Goal: Task Accomplishment & Management: Contribute content

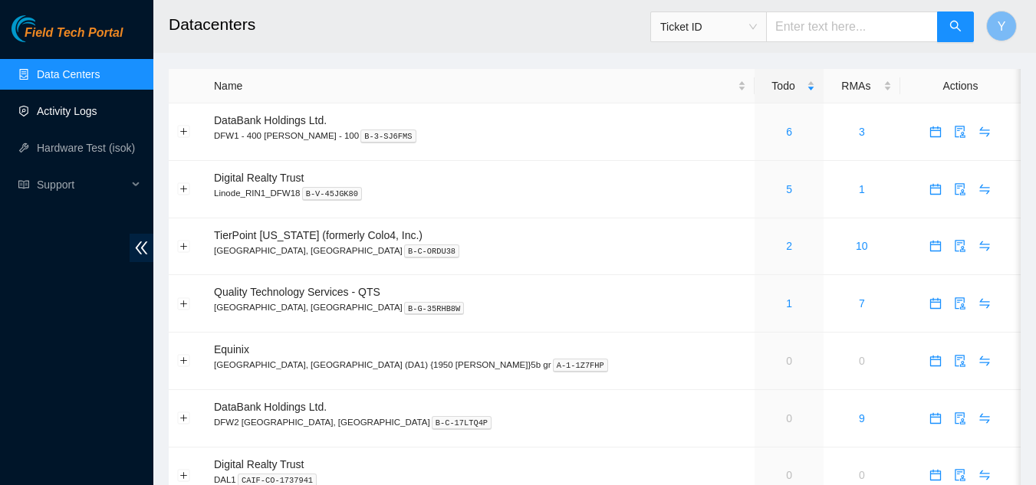
drag, startPoint x: 63, startPoint y: 110, endPoint x: 71, endPoint y: 104, distance: 9.8
click at [64, 108] on link "Activity Logs" at bounding box center [67, 111] width 61 height 12
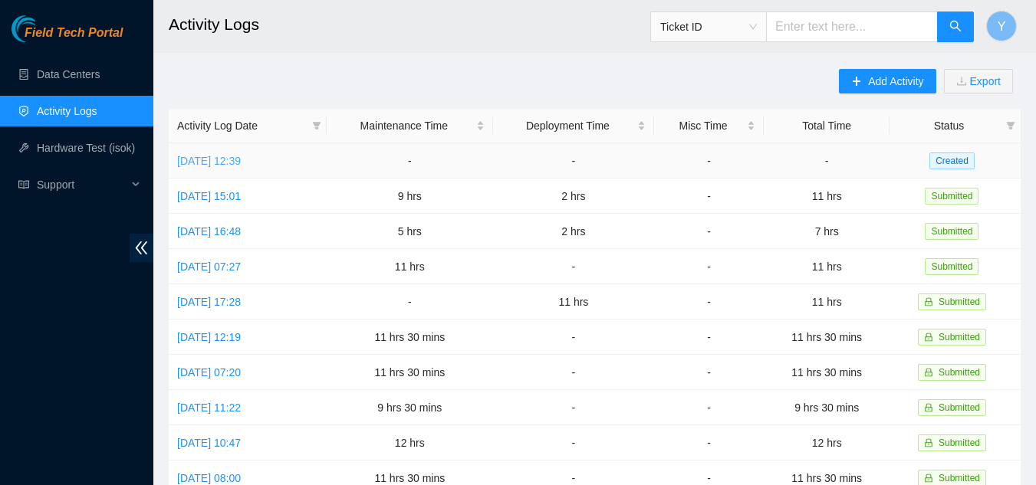
click at [218, 161] on link "[DATE] 12:39" at bounding box center [209, 161] width 64 height 12
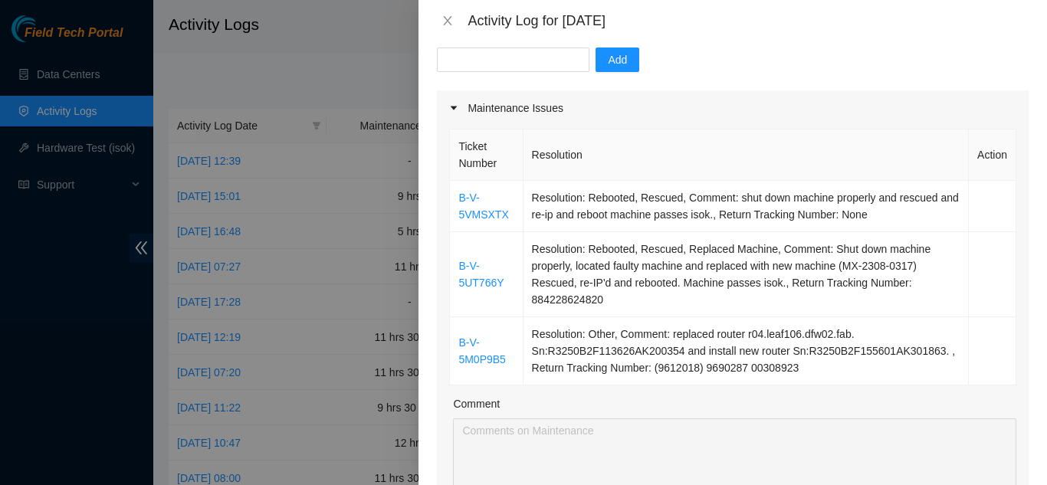
scroll to position [230, 0]
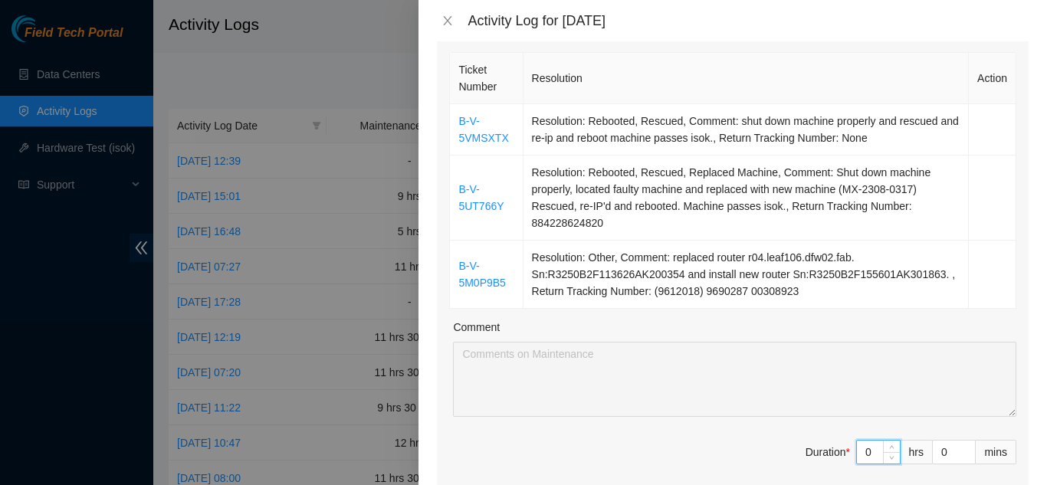
click at [865, 452] on input "0" at bounding box center [878, 452] width 43 height 23
type input "1"
type input "11"
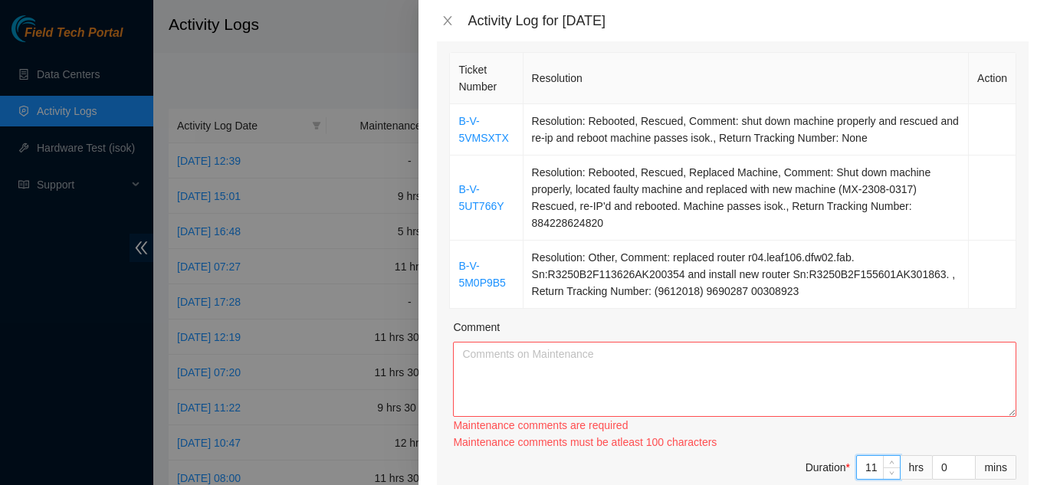
type input "11"
click at [575, 355] on textarea "Comment" at bounding box center [735, 379] width 564 height 75
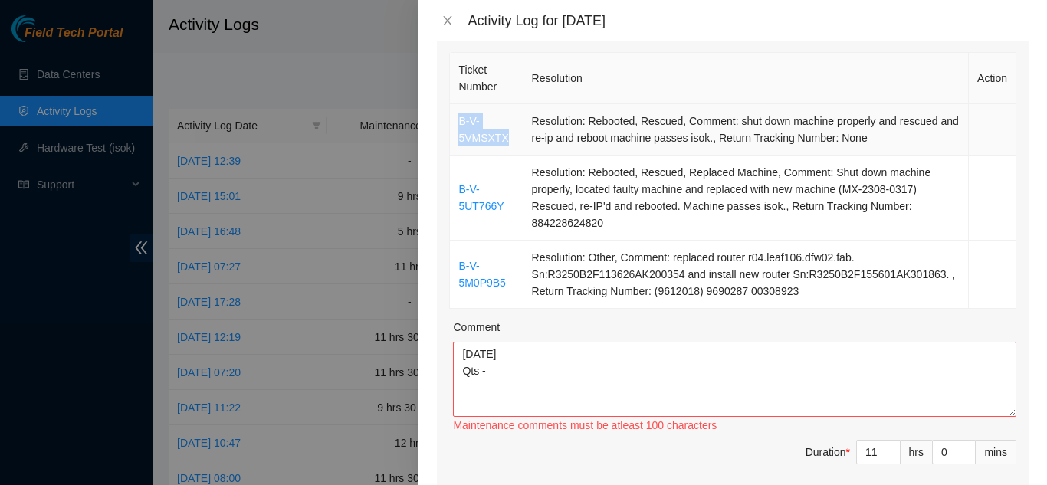
drag, startPoint x: 507, startPoint y: 140, endPoint x: 461, endPoint y: 128, distance: 47.6
click at [461, 128] on td "B-V-5VMSXTX" at bounding box center [486, 129] width 73 height 51
copy link "B-V-5VMSXTX"
click at [500, 374] on textarea "[DATE] Qts -" at bounding box center [735, 379] width 564 height 75
paste textarea "B-V-5VMSXTX"
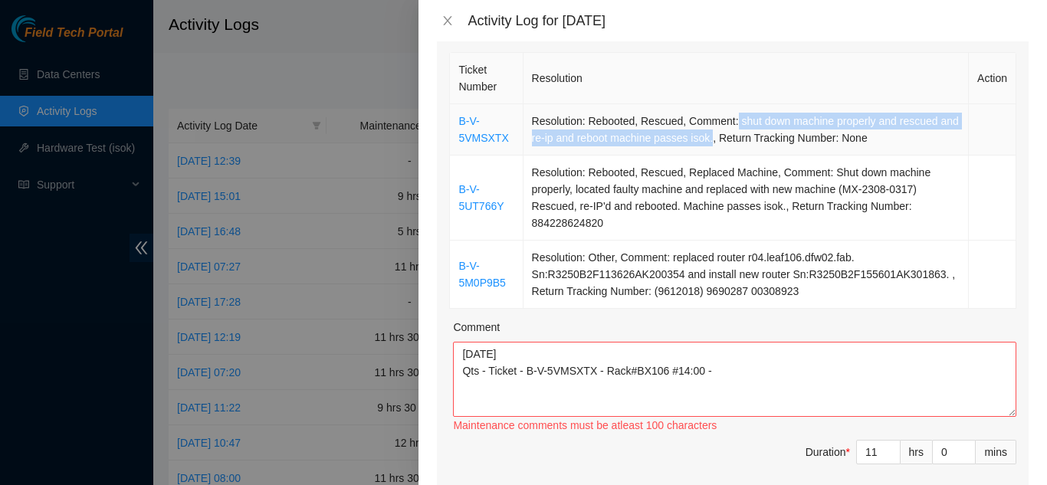
drag, startPoint x: 731, startPoint y: 122, endPoint x: 729, endPoint y: 132, distance: 10.1
click at [729, 132] on td "Resolution: Rebooted, Rescued, Comment: shut down machine properly and rescued …" at bounding box center [747, 129] width 446 height 51
copy td "shut down machine properly and rescued and re-ip and reboot machine passes isok."
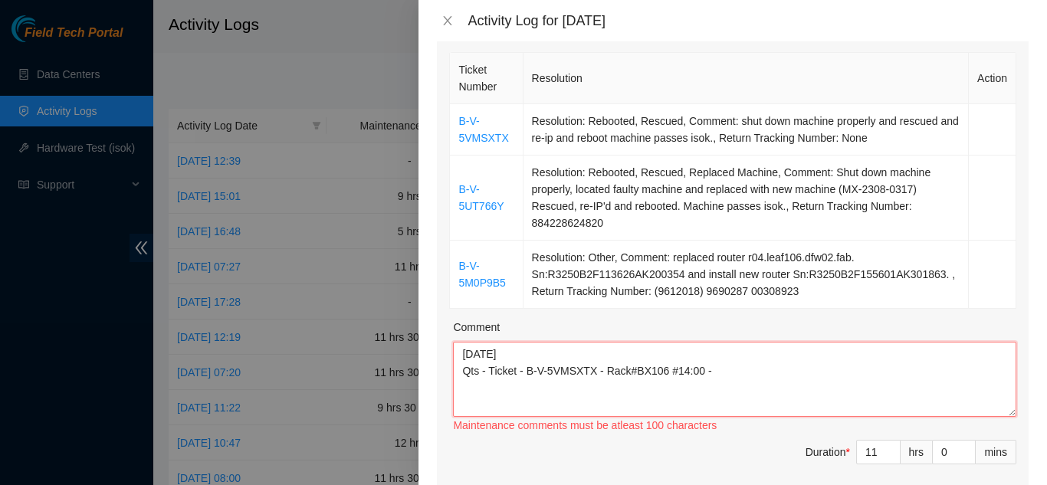
click at [718, 373] on textarea "[DATE] Qts - Ticket - B-V-5VMSXTX - Rack#BX106 #14:00 -" at bounding box center [735, 379] width 564 height 75
paste textarea "shut down machine properly and rescued and re-ip and reboot machine passes isok."
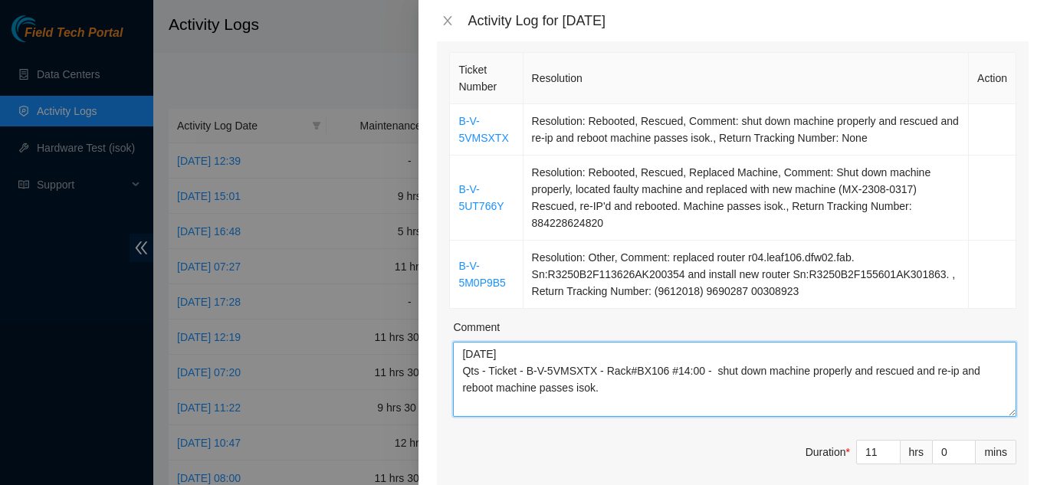
scroll to position [12, 0]
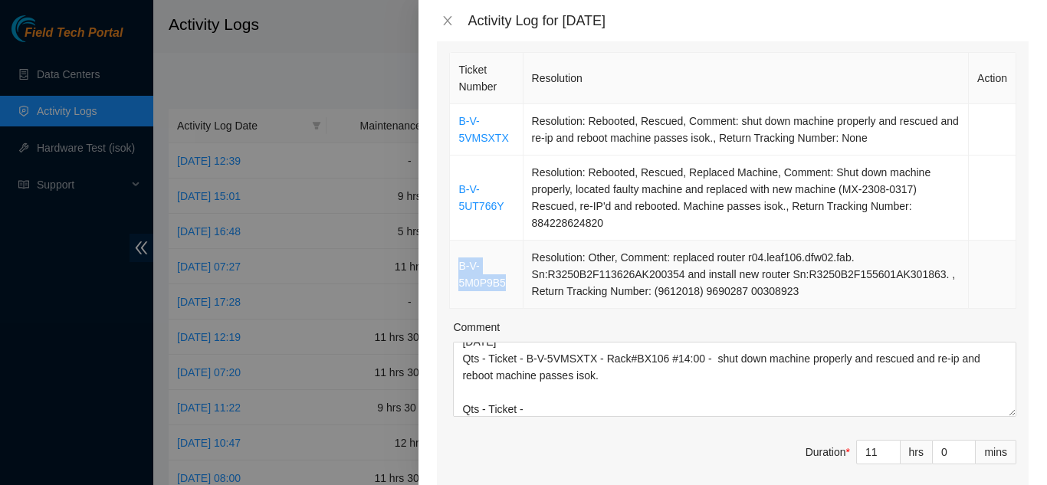
drag, startPoint x: 506, startPoint y: 284, endPoint x: 461, endPoint y: 266, distance: 48.6
click at [461, 266] on td "B-V-5M0P9B5" at bounding box center [486, 275] width 73 height 68
copy link "B-V-5M0P9B5"
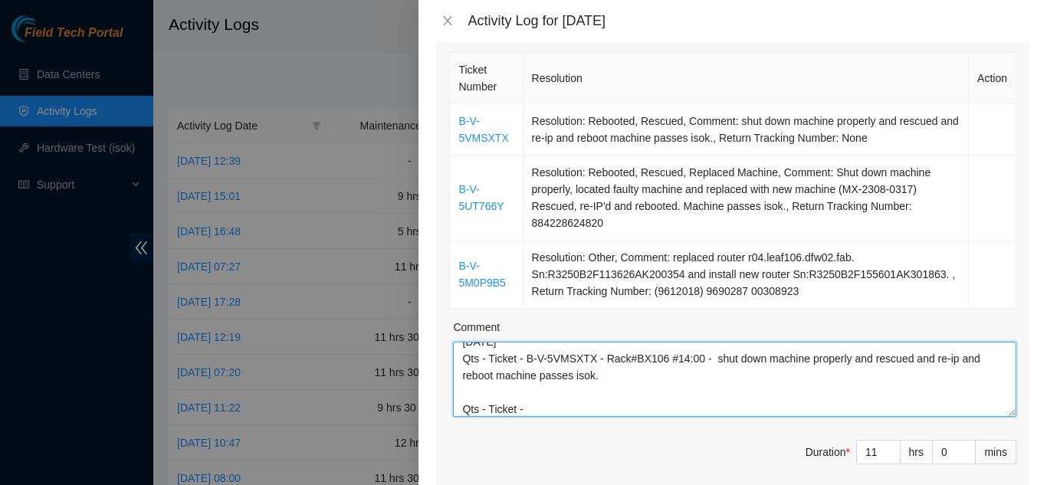
click at [534, 402] on textarea "[DATE] Qts - Ticket - B-V-5VMSXTX - Rack#BX106 #14:00 - shut down machine prope…" at bounding box center [735, 379] width 564 height 75
paste textarea "B-V-5M0P9B5"
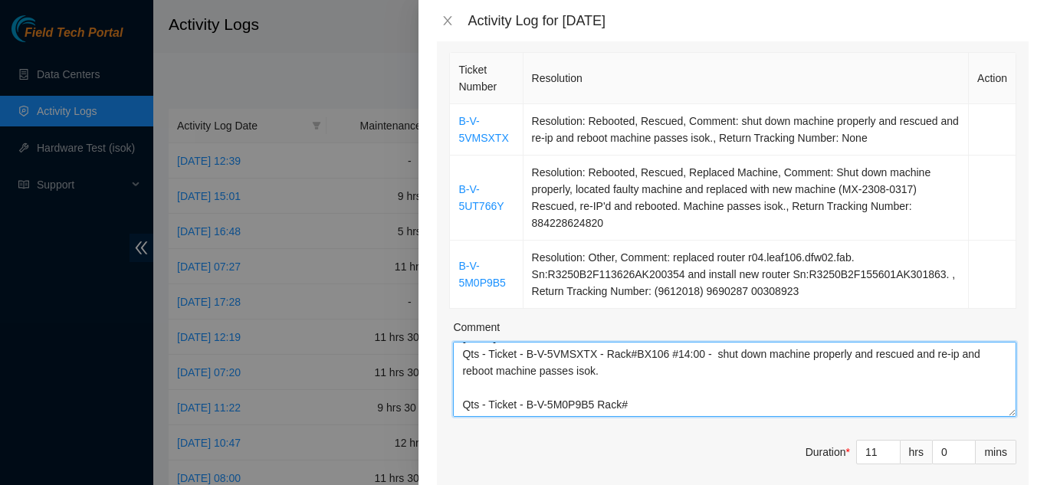
drag, startPoint x: 525, startPoint y: 408, endPoint x: 592, endPoint y: 406, distance: 66.7
click at [592, 406] on textarea "[DATE] Qts - Ticket - B-V-5VMSXTX - Rack#BX106 #14:00 - shut down machine prope…" at bounding box center [735, 379] width 564 height 75
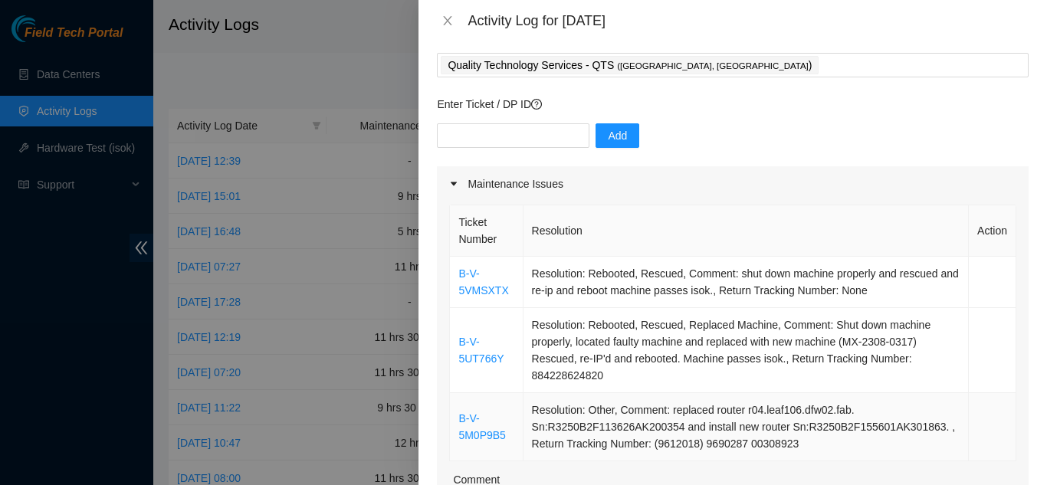
scroll to position [77, 0]
type textarea "[DATE] Qts - Ticket - B-V-5VMSXTX - Rack#BX106 #14:00 - shut down machine prope…"
click at [499, 133] on input "text" at bounding box center [513, 136] width 153 height 25
paste input "B-V-5M0P9B5"
type input "B-V-5M0P9B5"
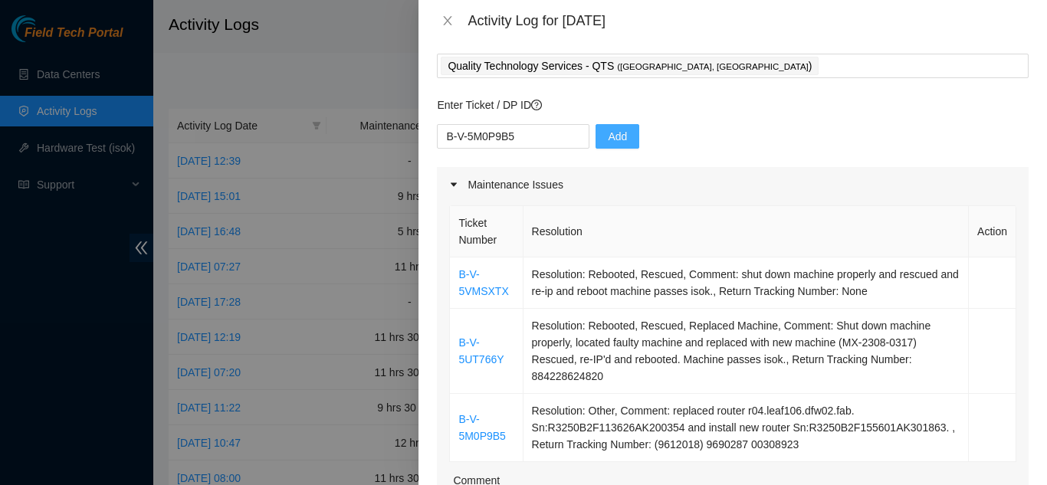
click at [610, 135] on span "Add" at bounding box center [617, 136] width 19 height 17
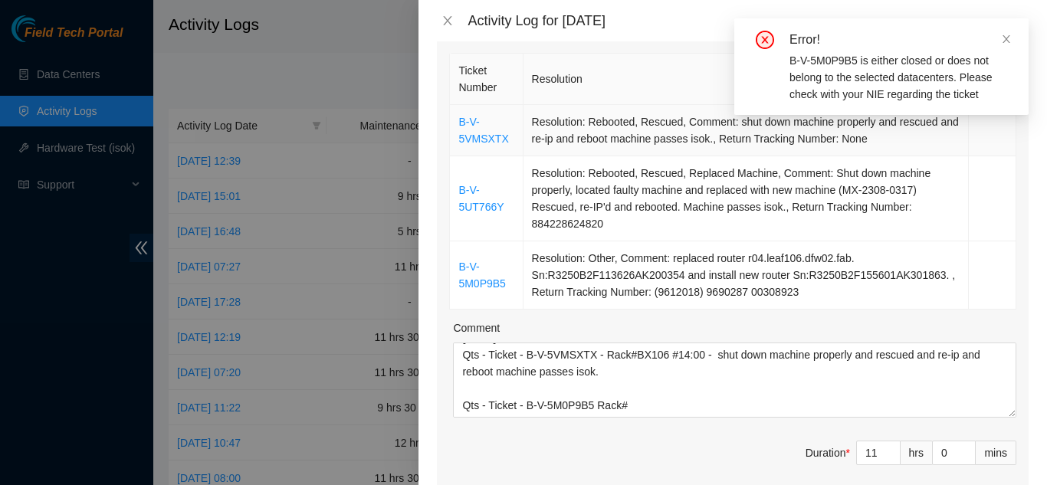
scroll to position [230, 0]
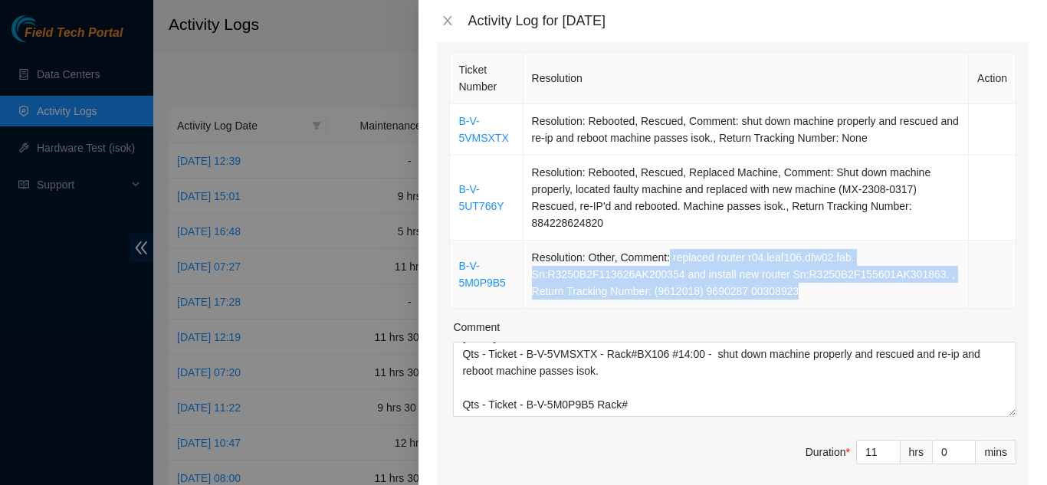
drag, startPoint x: 667, startPoint y: 260, endPoint x: 790, endPoint y: 288, distance: 125.9
click at [790, 288] on td "Resolution: Other, Comment: replaced router r04.leaf106.dfw02.fab. Sn:R3250B2F1…" at bounding box center [747, 275] width 446 height 68
copy td "replaced router r04.leaf106.dfw02.fab. Sn:R3250B2F113626AK200354 and install ne…"
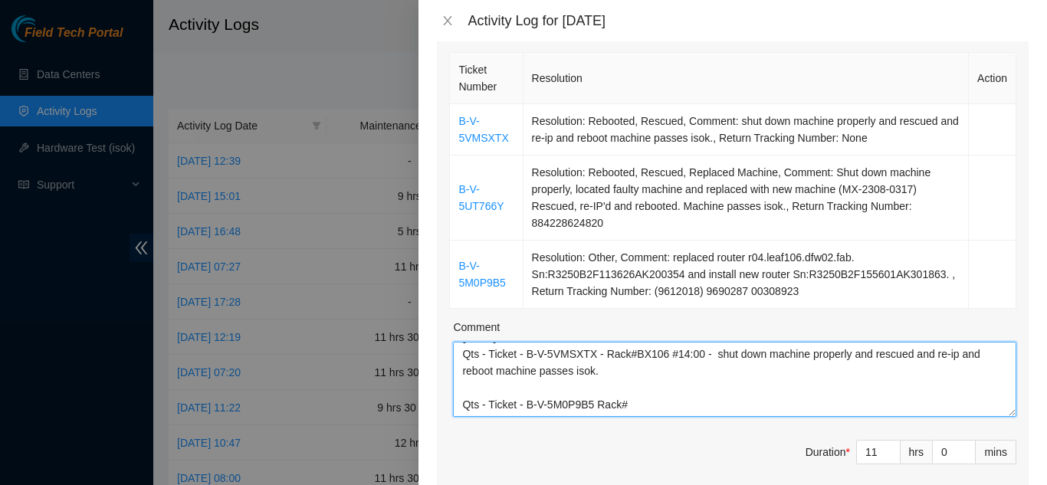
click at [636, 406] on textarea "[DATE] Qts - Ticket - B-V-5VMSXTX - Rack#BX106 #14:00 - shut down machine prope…" at bounding box center [735, 379] width 564 height 75
paste textarea "replaced router r04.leaf106.dfw02.fab. Sn:R3250B2F113626AK200354 and install ne…"
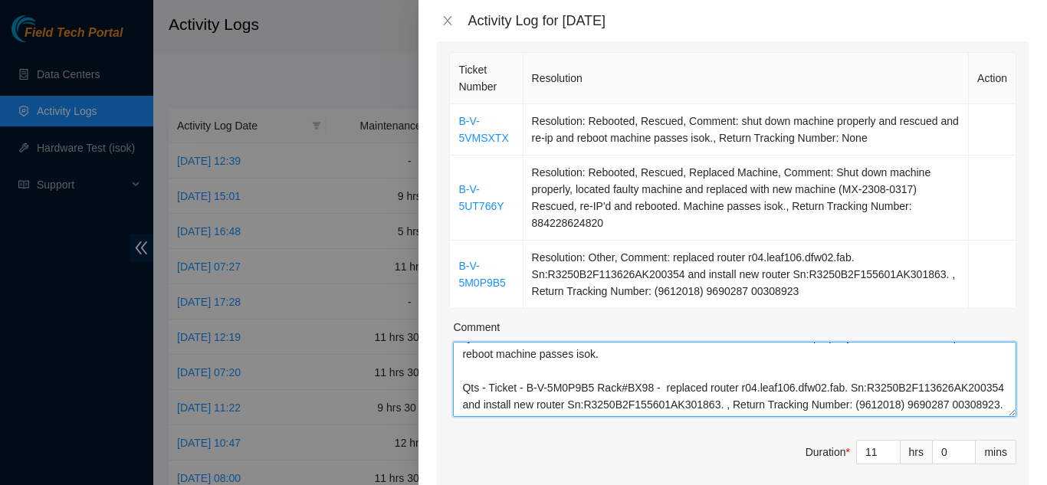
scroll to position [80, 0]
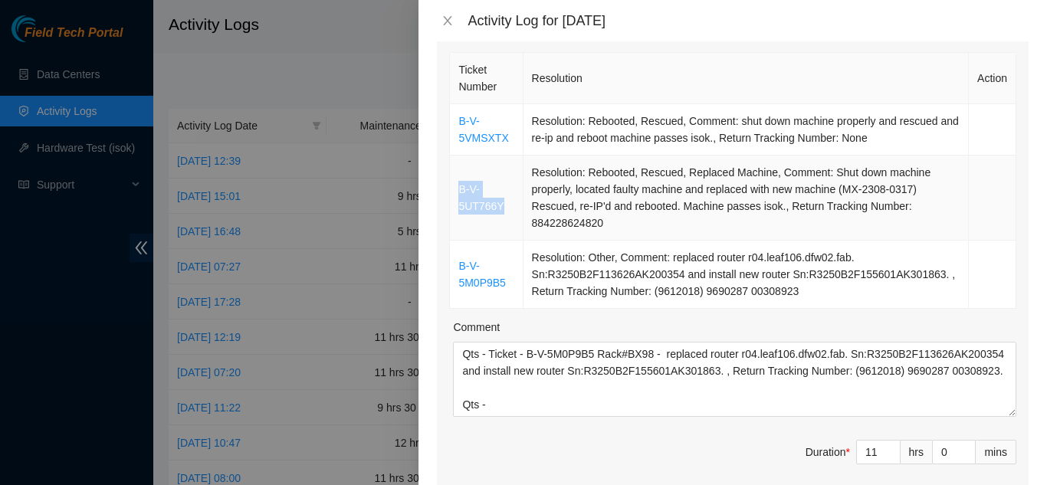
drag, startPoint x: 504, startPoint y: 206, endPoint x: 459, endPoint y: 193, distance: 46.3
click at [459, 193] on td "B-V-5UT766Y" at bounding box center [486, 198] width 73 height 85
copy link "B-V-5UT766Y"
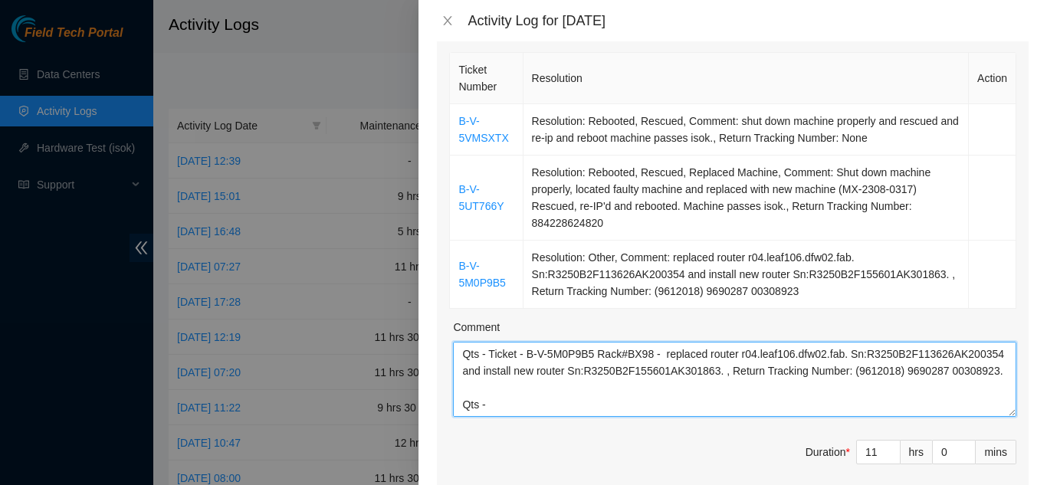
click at [498, 406] on textarea "[DATE] Qts - Ticket - B-V-5VMSXTX - Rack#BX106 #14:00 - shut down machine prope…" at bounding box center [735, 379] width 564 height 75
paste textarea "B-V-5UT766Y"
drag, startPoint x: 590, startPoint y: 410, endPoint x: 603, endPoint y: 409, distance: 12.4
click at [591, 409] on textarea "[DATE] Qts - Ticket - B-V-5VMSXTX - Rack#BX106 #14:00 - shut down machine prope…" at bounding box center [735, 379] width 564 height 75
click at [633, 409] on textarea "[DATE] Qts - Ticket - B-V-5VMSXTX - Rack#BX106 #14:00 - shut down machine prope…" at bounding box center [735, 379] width 564 height 75
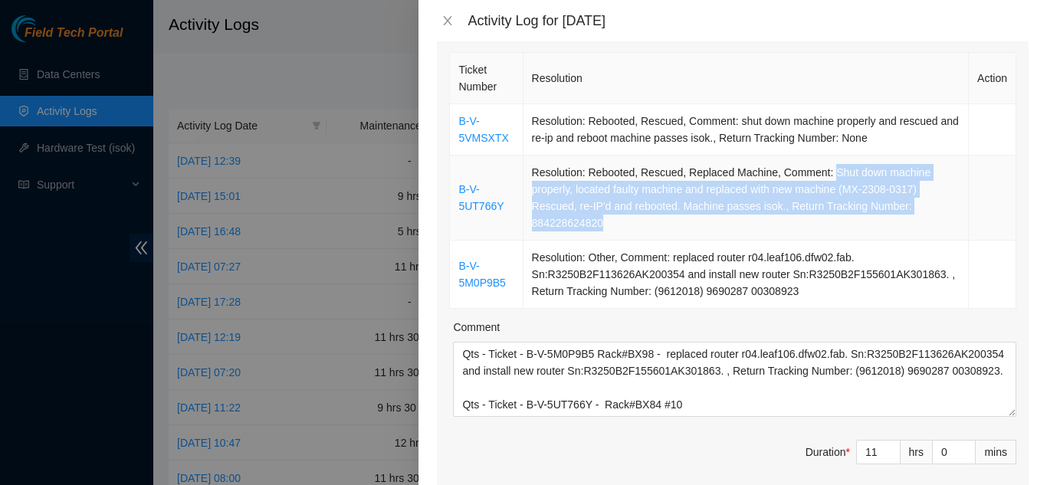
drag, startPoint x: 823, startPoint y: 173, endPoint x: 613, endPoint y: 219, distance: 215.2
click at [613, 219] on td "Resolution: Rebooted, Rescued, Replaced Machine, Comment: Shut down machine pro…" at bounding box center [747, 198] width 446 height 85
copy td "Shut down machine properly, located faulty machine and replaced with new machin…"
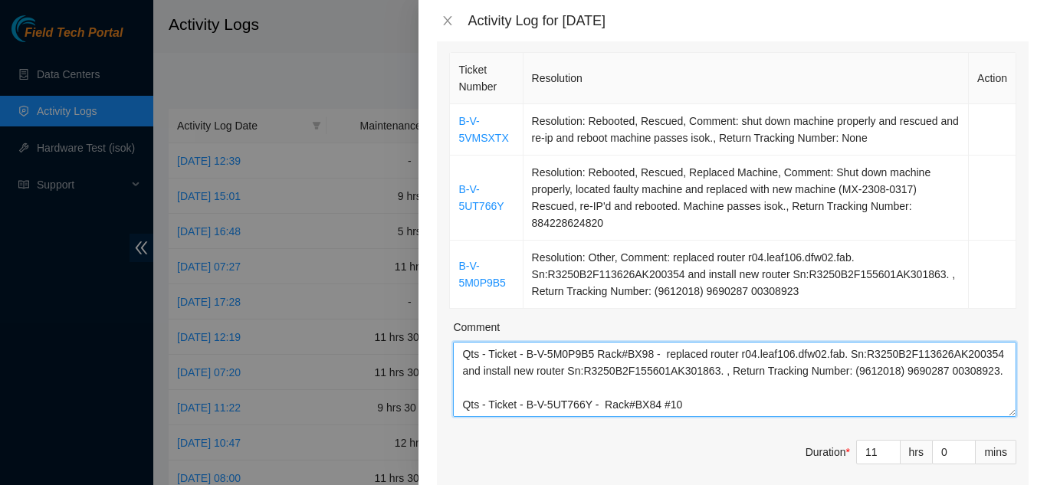
click at [691, 406] on textarea "[DATE] Qts - Ticket - B-V-5VMSXTX - Rack#BX106 #14:00 - shut down machine prope…" at bounding box center [735, 379] width 564 height 75
paste textarea "Shut down machine properly, located faulty machine and replaced with new machin…"
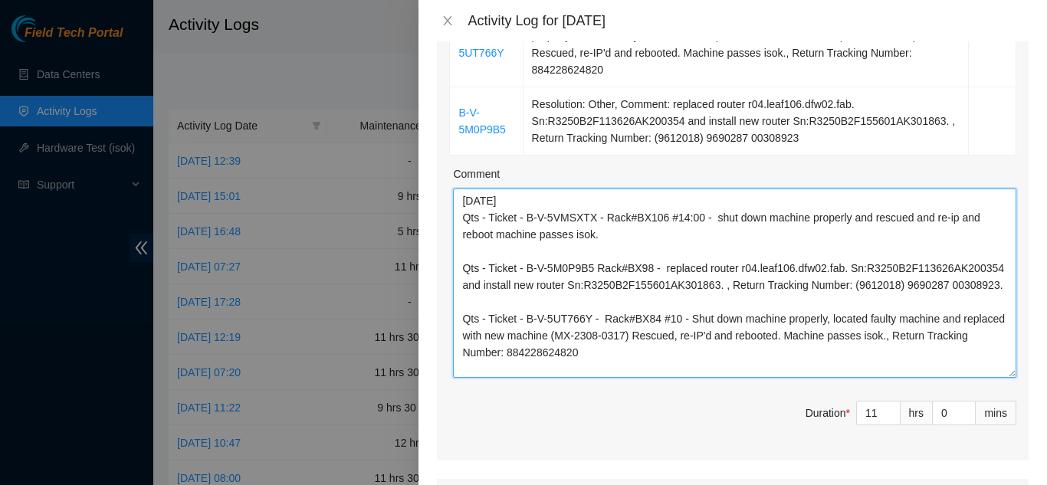
scroll to position [0, 0]
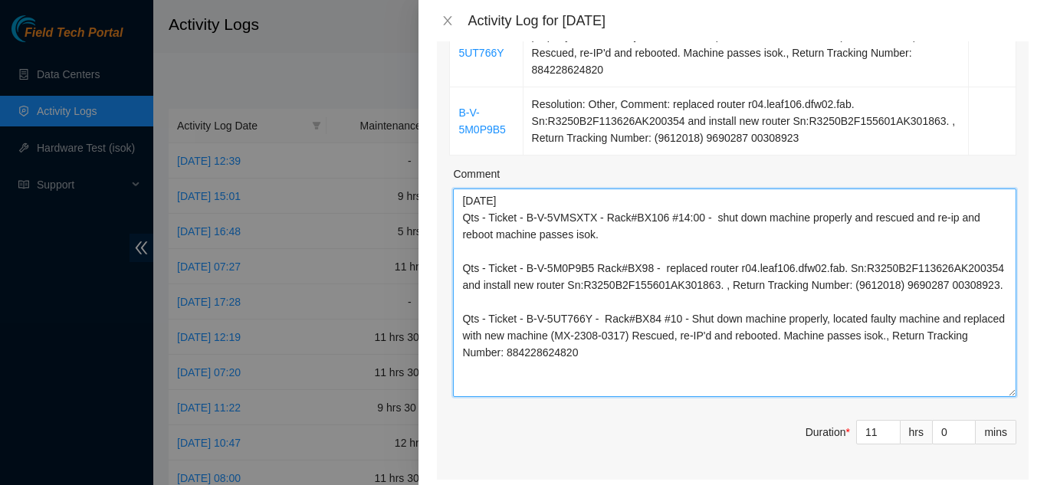
drag, startPoint x: 1001, startPoint y: 260, endPoint x: 981, endPoint y: 393, distance: 134.8
click at [981, 393] on textarea "[DATE] Qts - Ticket - B-V-5VMSXTX - Rack#BX106 #14:00 - shut down machine prope…" at bounding box center [735, 293] width 564 height 209
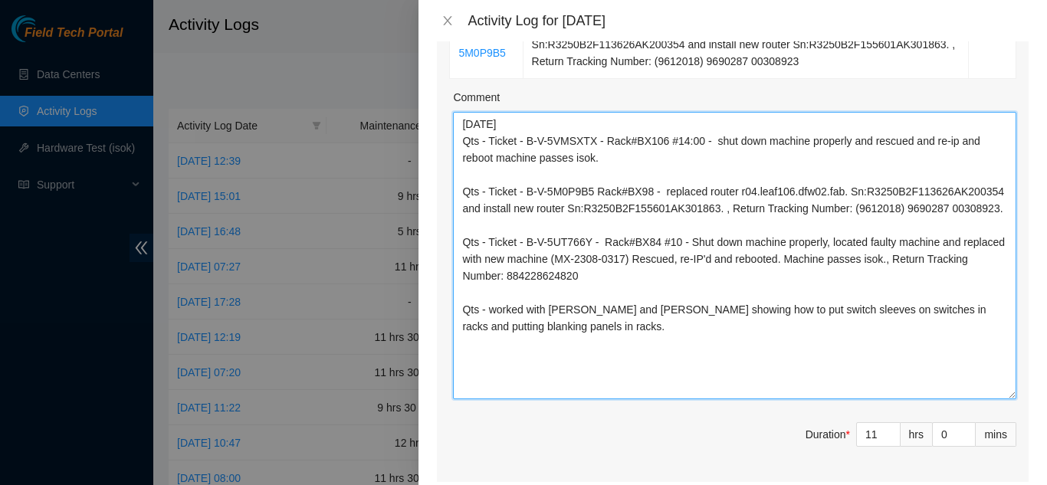
drag, startPoint x: 1004, startPoint y: 319, endPoint x: 995, endPoint y: 399, distance: 80.2
click at [995, 399] on textarea "[DATE] Qts - Ticket - B-V-5VMSXTX - Rack#BX106 #14:00 - shut down machine prope…" at bounding box center [735, 256] width 564 height 288
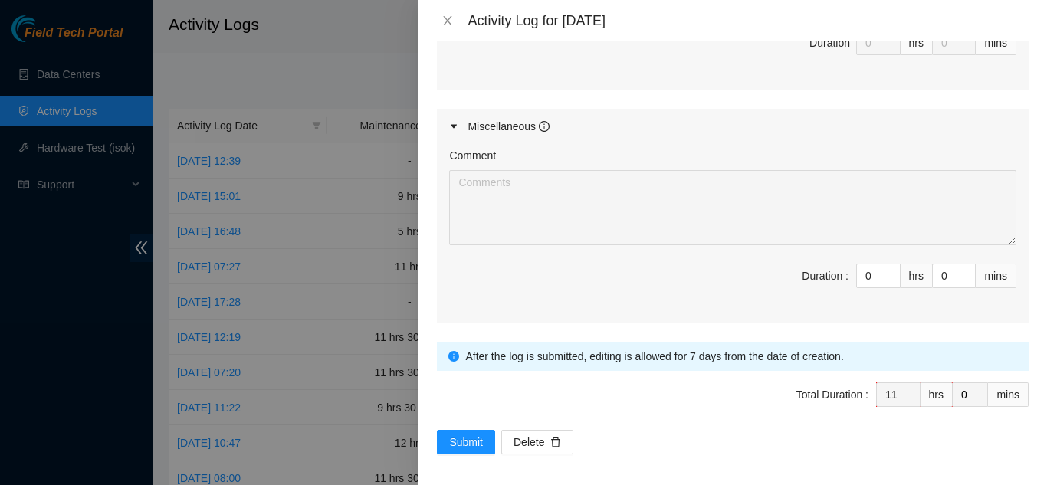
scroll to position [1176, 0]
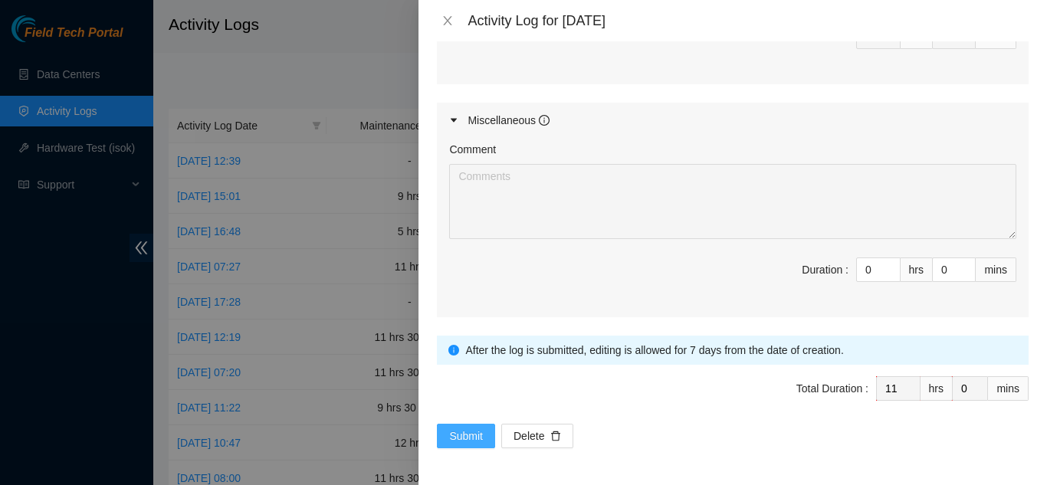
type textarea "[DATE] Qts - Ticket - B-V-5VMSXTX - Rack#BX106 #14:00 - shut down machine prope…"
click at [462, 432] on span "Submit" at bounding box center [466, 436] width 34 height 17
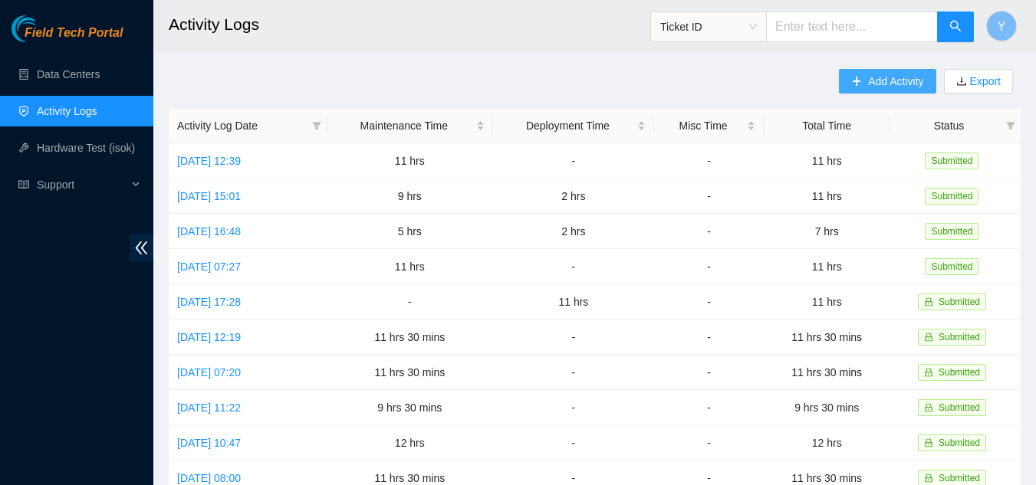
click at [889, 78] on span "Add Activity" at bounding box center [895, 81] width 55 height 17
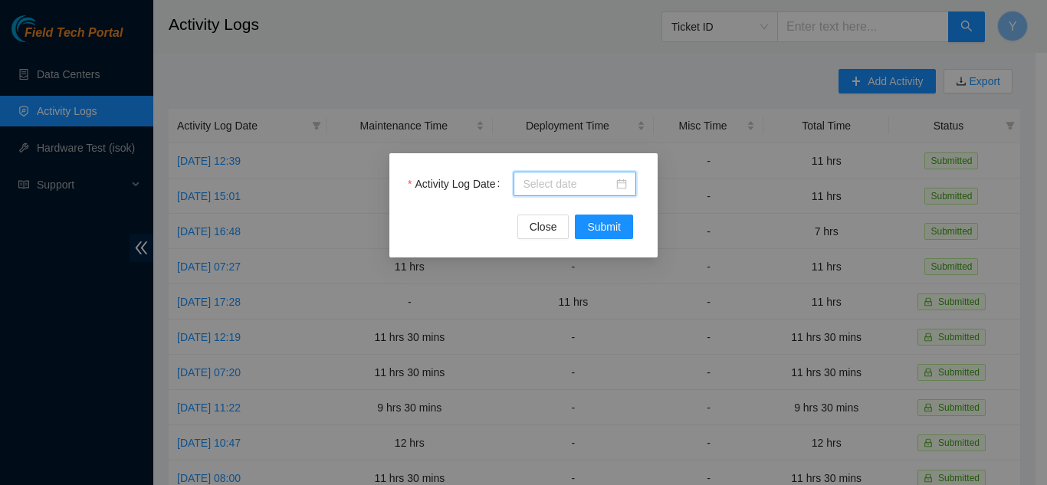
click at [570, 180] on input "Activity Log Date" at bounding box center [568, 184] width 90 height 17
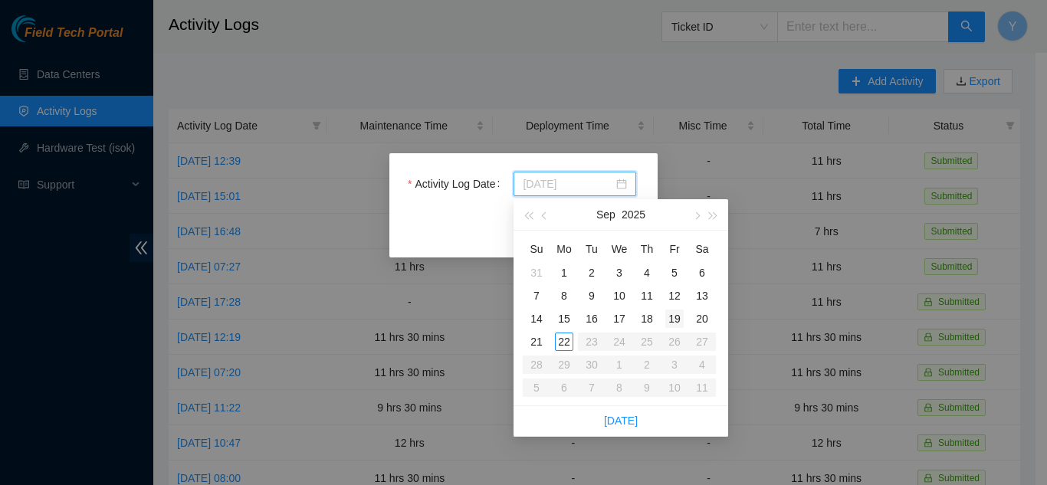
type input "[DATE]"
click at [672, 317] on div "19" at bounding box center [675, 319] width 18 height 18
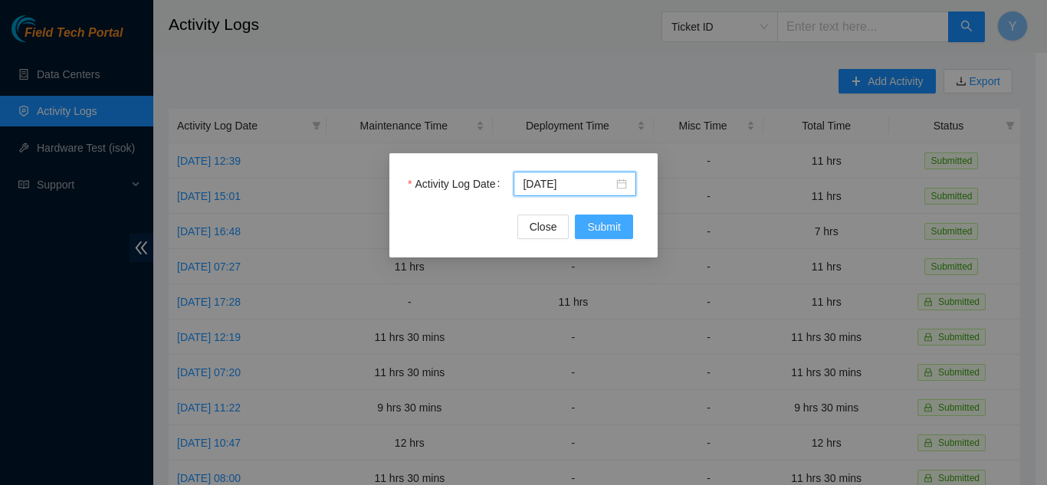
click at [606, 222] on span "Submit" at bounding box center [604, 227] width 34 height 17
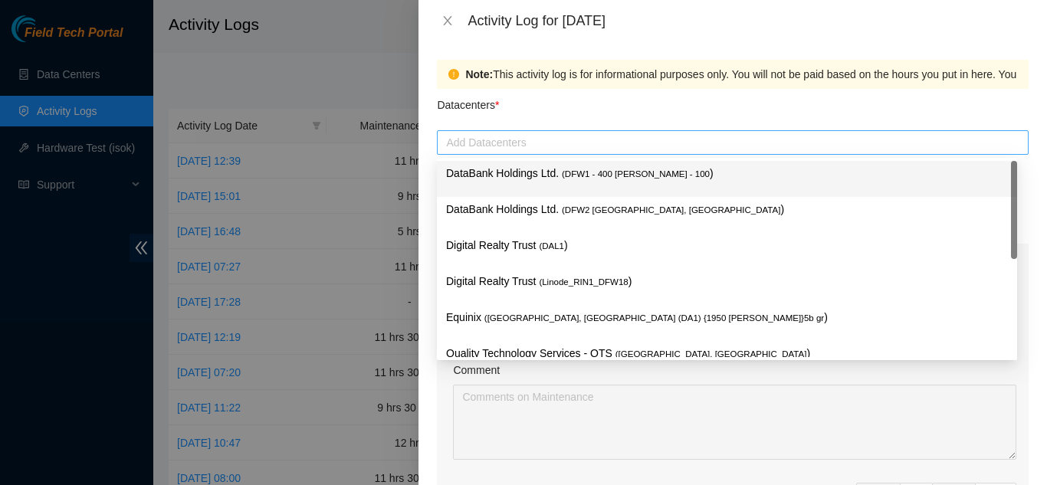
click at [498, 140] on div at bounding box center [733, 142] width 584 height 18
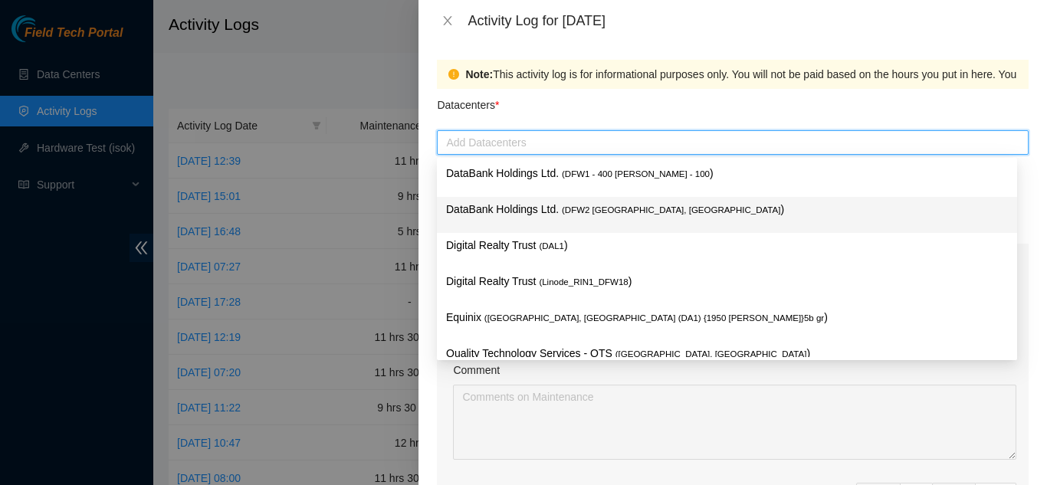
scroll to position [56, 0]
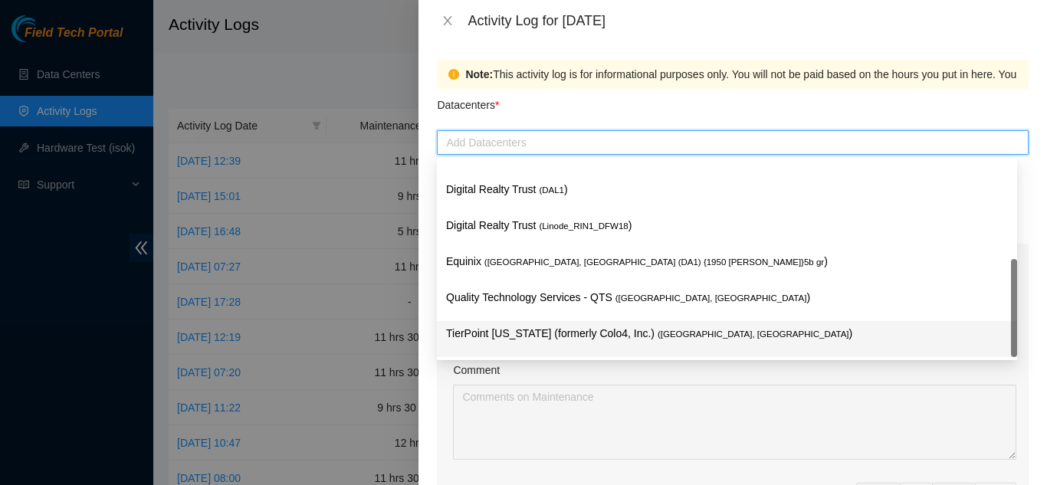
click at [572, 333] on p "TierPoint [US_STATE] (formerly Colo4, Inc.) ( [GEOGRAPHIC_DATA], [GEOGRAPHIC_DA…" at bounding box center [727, 334] width 562 height 18
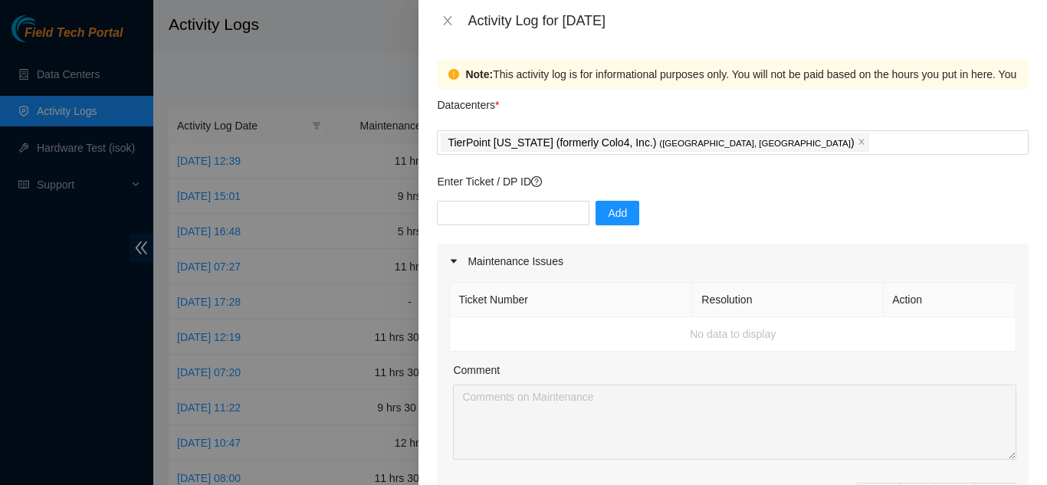
click at [430, 366] on div "Note: This activity log is for informational purposes only. You will not be pai…" at bounding box center [733, 263] width 629 height 444
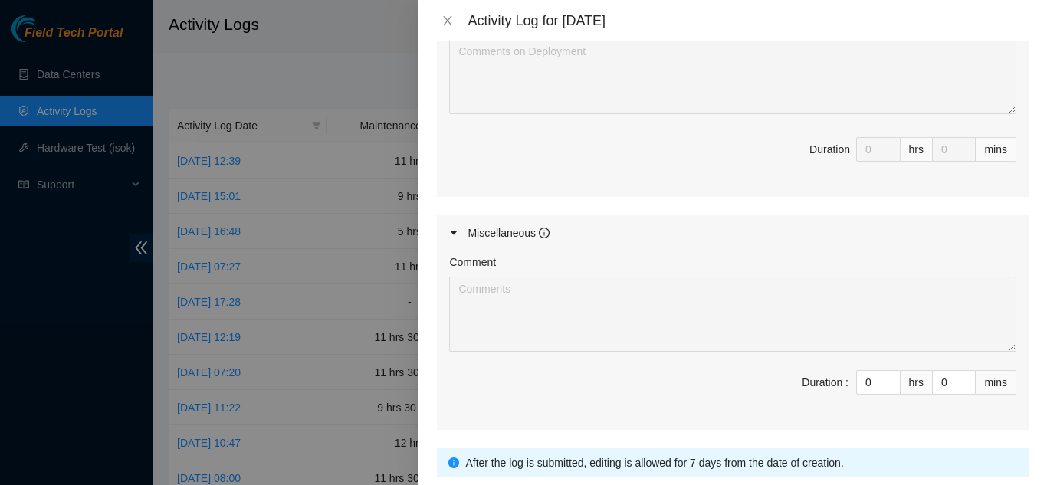
scroll to position [690, 0]
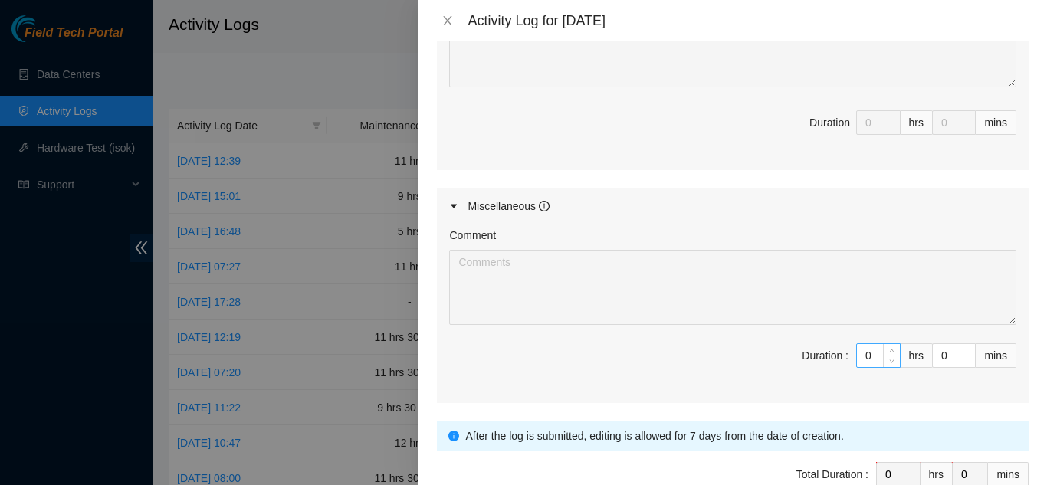
click at [862, 354] on input "0" at bounding box center [878, 355] width 43 height 23
type input "1"
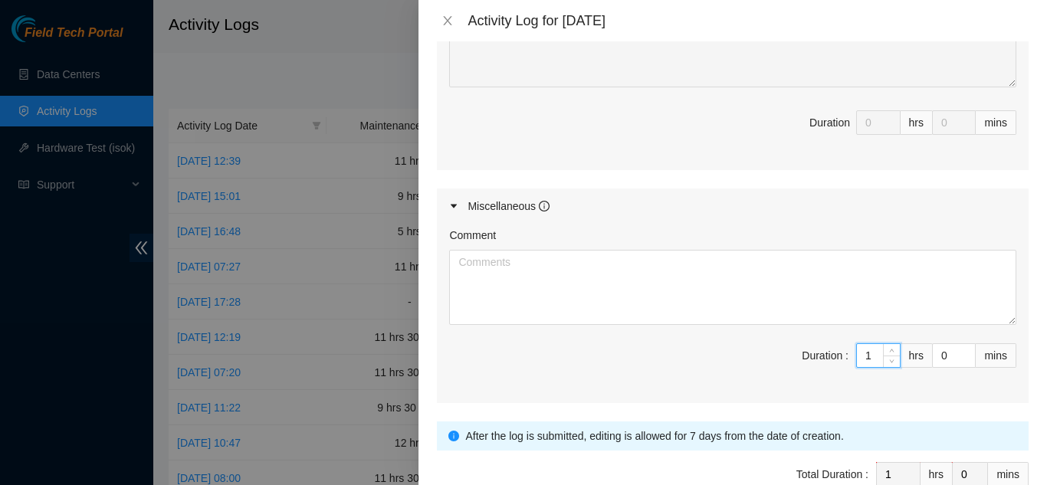
type input "11"
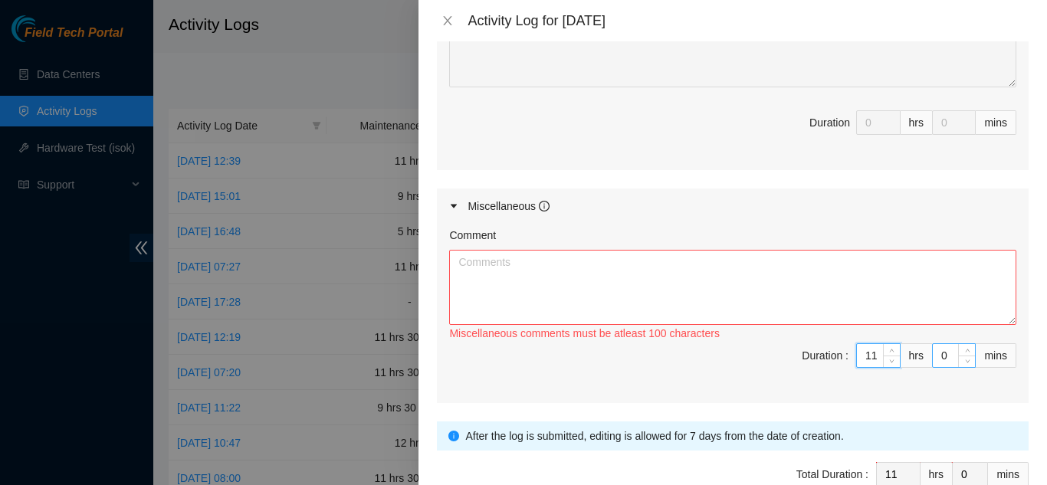
type input "11"
click at [944, 355] on input "0" at bounding box center [954, 355] width 42 height 23
type input "3"
type input "30"
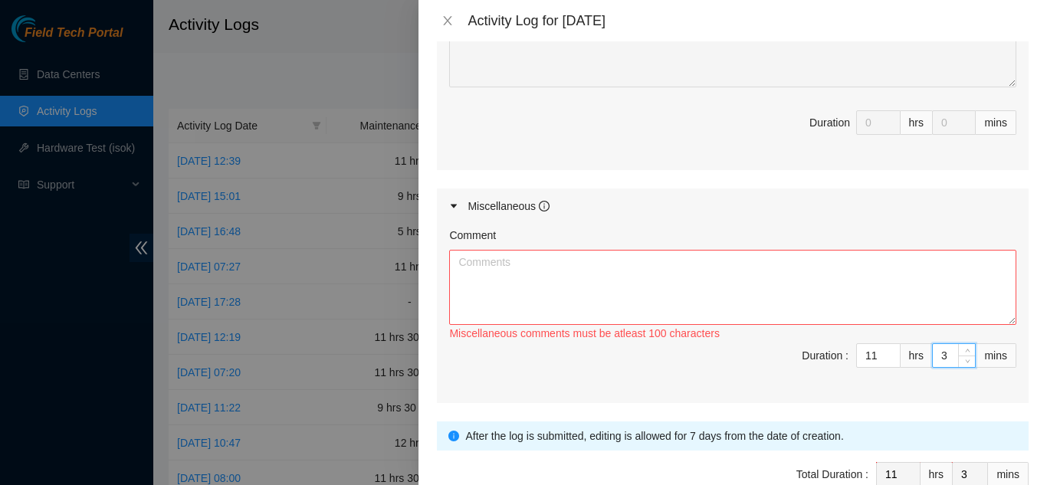
type input "30"
click at [481, 281] on textarea "Comment" at bounding box center [732, 287] width 567 height 75
drag, startPoint x: 701, startPoint y: 282, endPoint x: 735, endPoint y: 296, distance: 37.2
click at [702, 282] on textarea "[DATE] Tierpoint - worked on pulling fiber and cables from H-cage" at bounding box center [732, 287] width 567 height 75
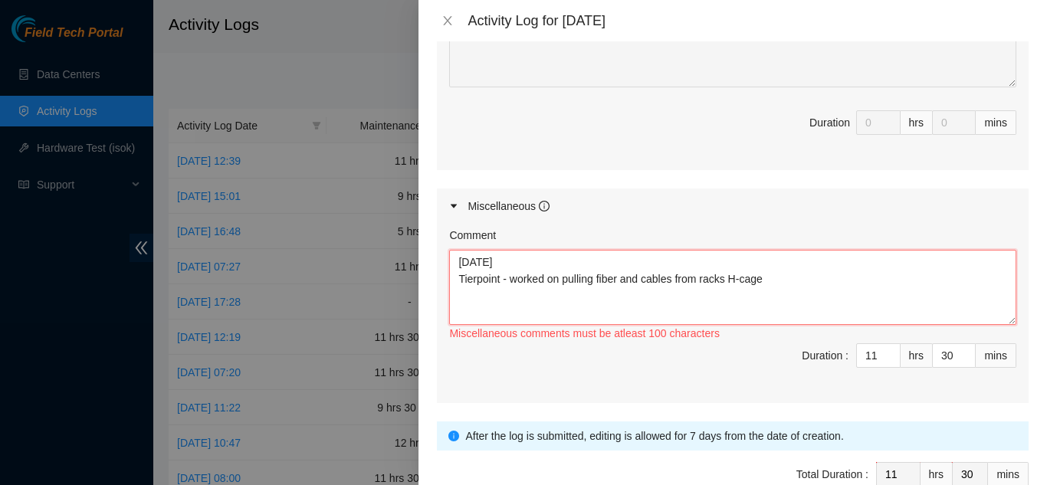
click at [771, 282] on textarea "[DATE] Tierpoint - worked on pulling fiber and cables from racks H-cage" at bounding box center [732, 287] width 567 height 75
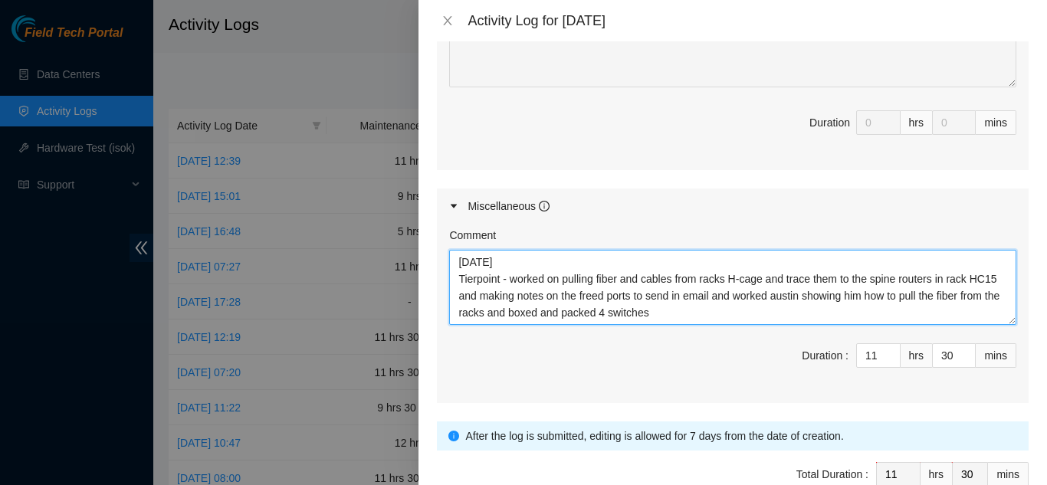
click at [800, 297] on textarea "[DATE] Tierpoint - worked on pulling fiber and cables from racks H-cage and tra…" at bounding box center [732, 287] width 567 height 75
click at [717, 313] on textarea "[DATE] Tierpoint - worked on pulling fiber and cables from racks H-cage and tra…" at bounding box center [732, 287] width 567 height 75
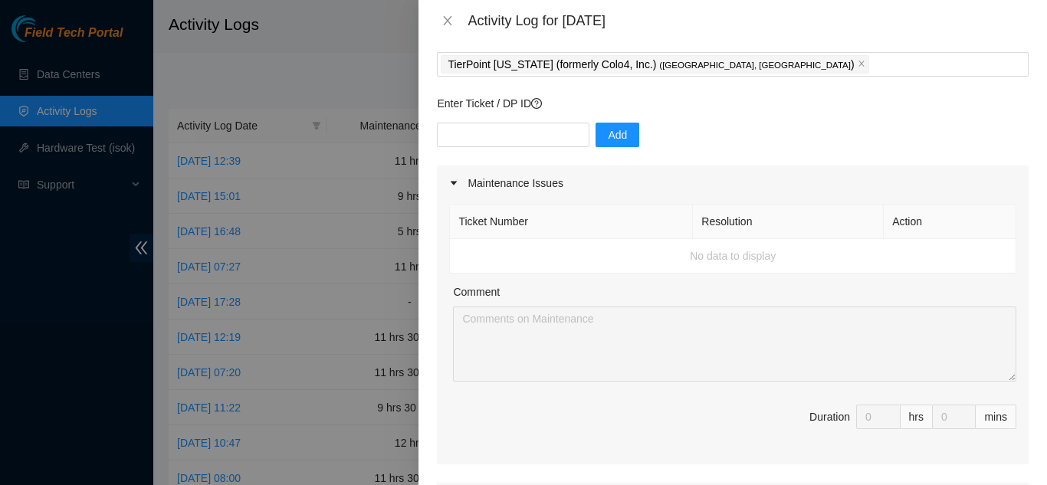
scroll to position [77, 0]
type textarea "[DATE] Tierpoint - worked on pulling fiber and cables from racks H-cage and tra…"
click at [478, 137] on input "text" at bounding box center [513, 136] width 153 height 25
type input "B-W-15USK4N"
click at [610, 137] on span "Add" at bounding box center [617, 136] width 19 height 17
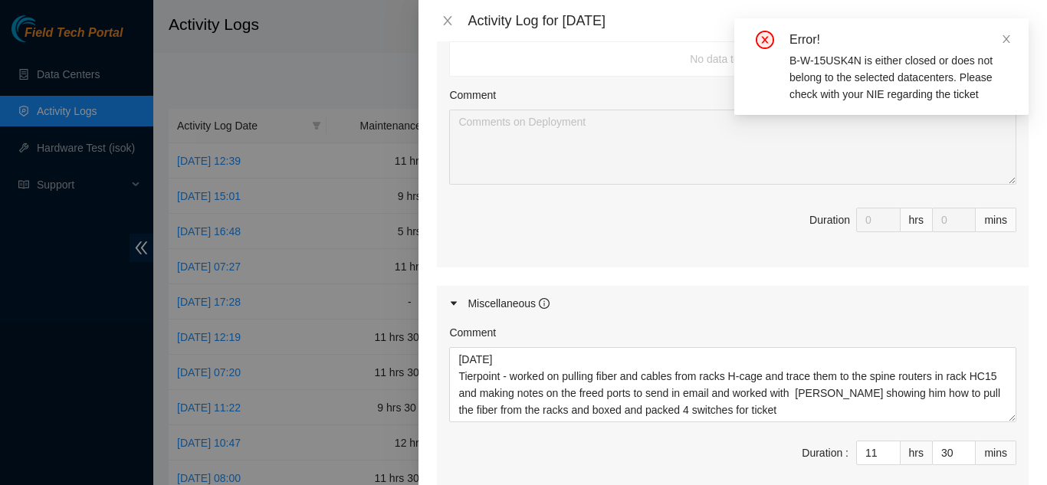
scroll to position [613, 0]
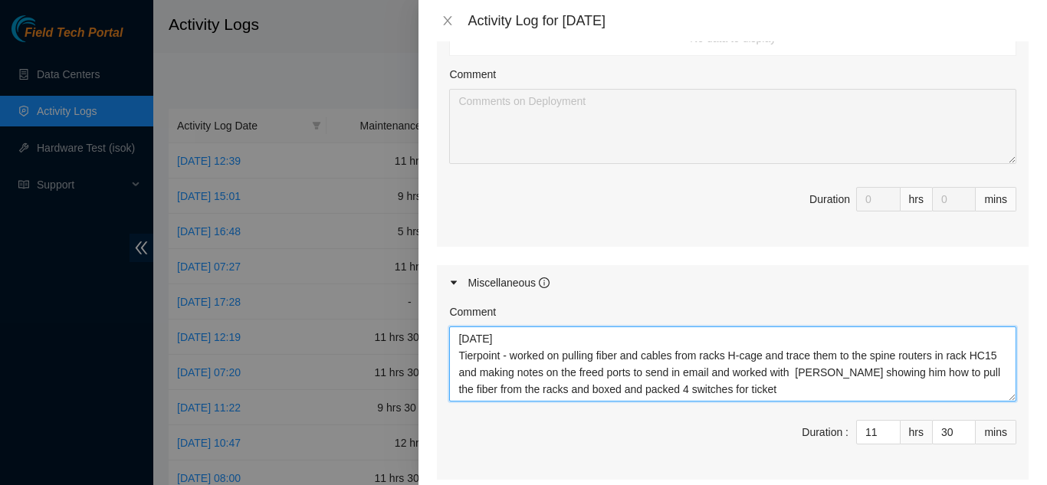
click at [713, 389] on textarea "[DATE] Tierpoint - worked on pulling fiber and cables from racks H-cage and tra…" at bounding box center [732, 364] width 567 height 75
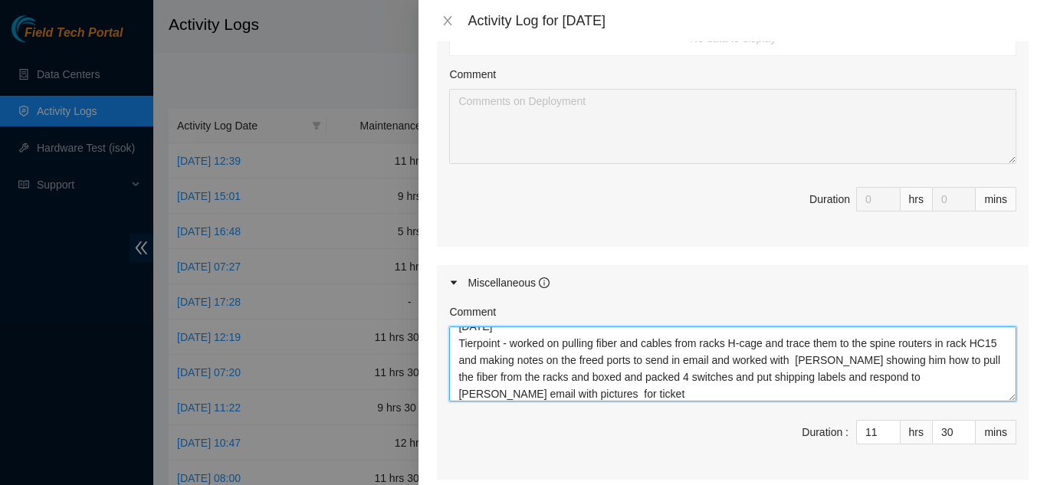
click at [656, 395] on textarea "[DATE] Tierpoint - worked on pulling fiber and cables from racks H-cage and tra…" at bounding box center [732, 364] width 567 height 75
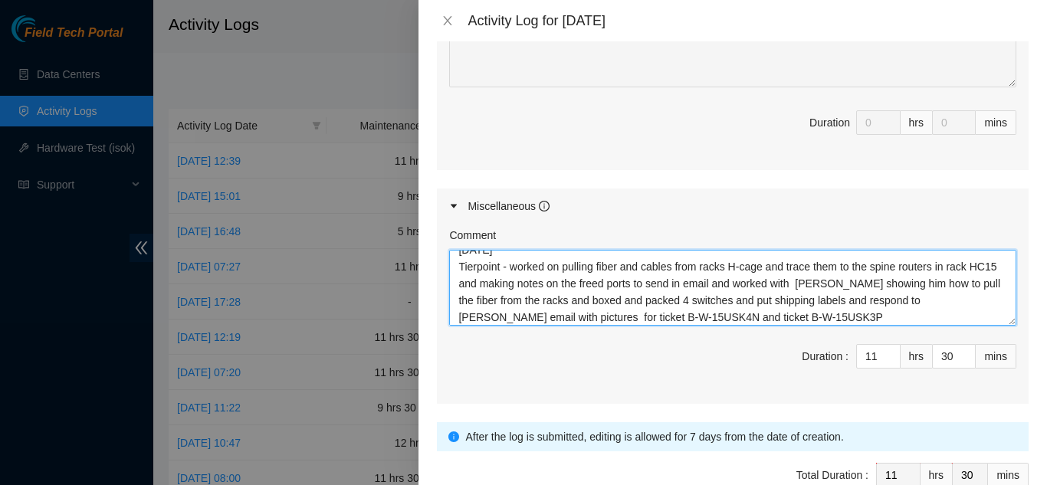
scroll to position [0, 0]
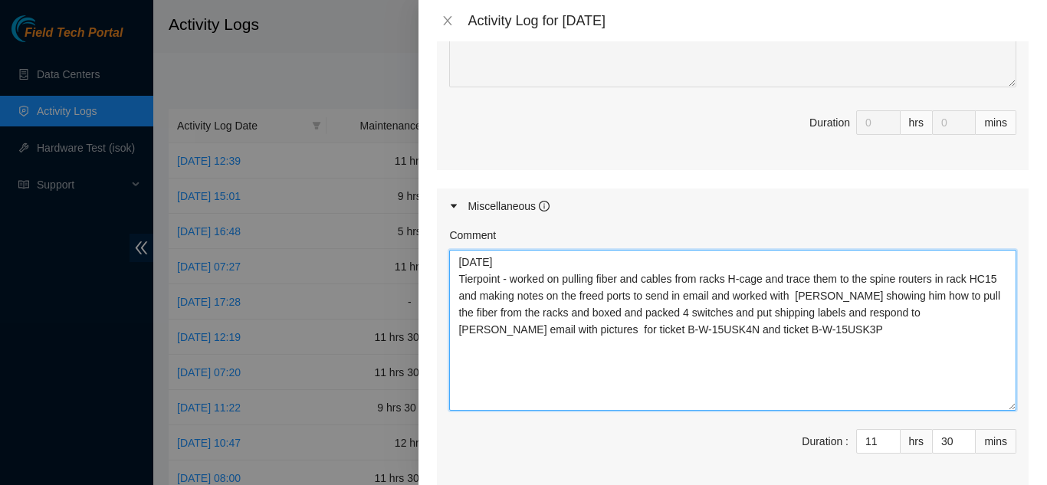
drag, startPoint x: 1001, startPoint y: 321, endPoint x: 1009, endPoint y: 407, distance: 86.2
click at [1009, 407] on div "Comment [DATE] Tierpoint - worked on pulling fiber and cables from racks H-cage…" at bounding box center [733, 356] width 592 height 265
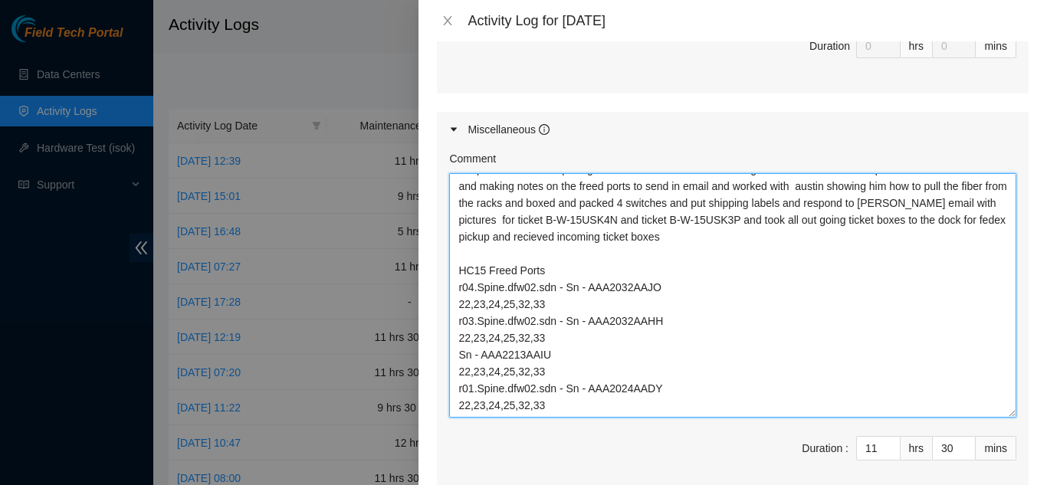
scroll to position [33, 0]
drag, startPoint x: 1002, startPoint y: 330, endPoint x: 989, endPoint y: 413, distance: 84.6
click at [989, 413] on textarea "[DATE] Tierpoint - worked on pulling fiber and cables from racks H-cage and tra…" at bounding box center [732, 295] width 567 height 245
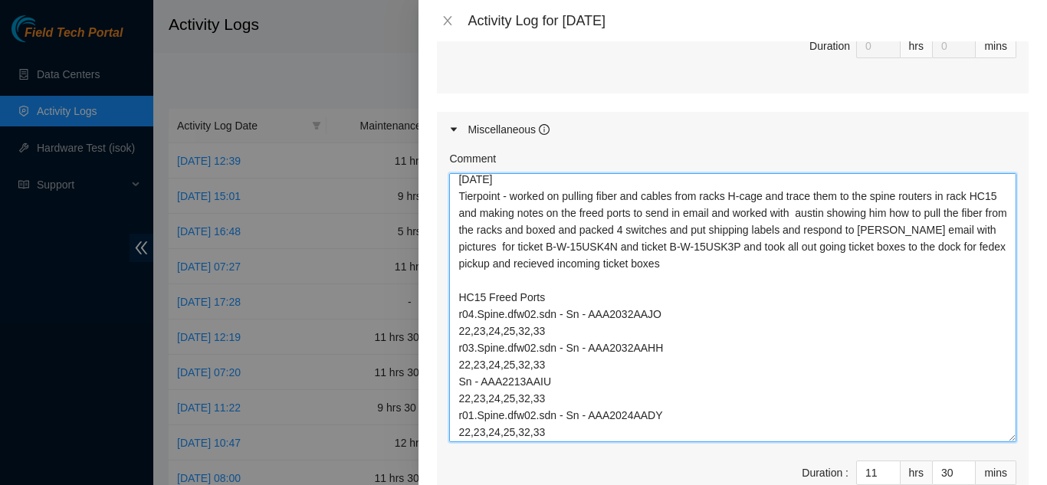
scroll to position [5, 0]
drag, startPoint x: 1001, startPoint y: 413, endPoint x: 1005, endPoint y: 441, distance: 27.9
click at [1005, 441] on div "Comment [DATE] Tierpoint - worked on pulling fiber and cables from racks H-cage…" at bounding box center [733, 335] width 592 height 376
click at [804, 267] on textarea "[DATE] Tierpoint - worked on pulling fiber and cables from racks H-cage and tra…" at bounding box center [732, 309] width 567 height 272
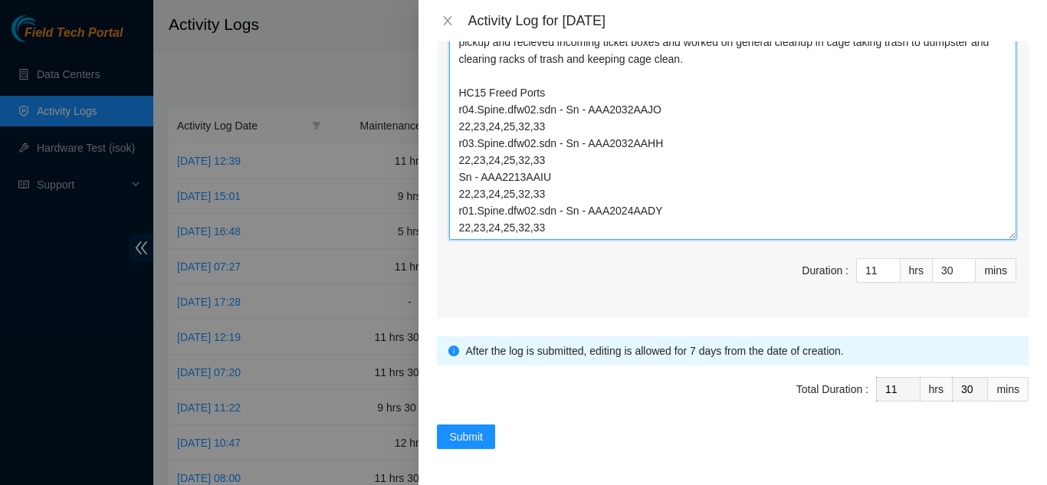
scroll to position [973, 0]
type textarea "[DATE] Tierpoint - worked on pulling fiber and cables from racks H-cage and tra…"
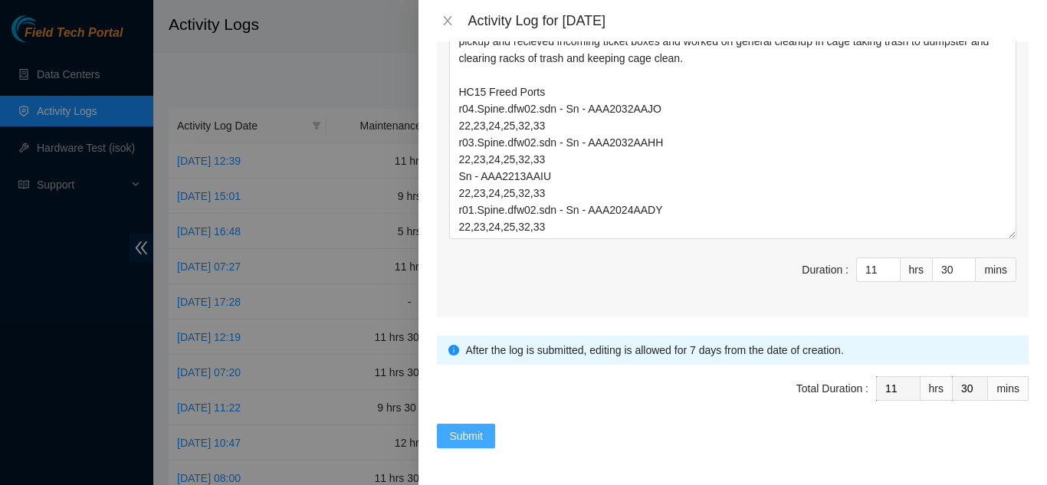
click at [465, 435] on span "Submit" at bounding box center [466, 436] width 34 height 17
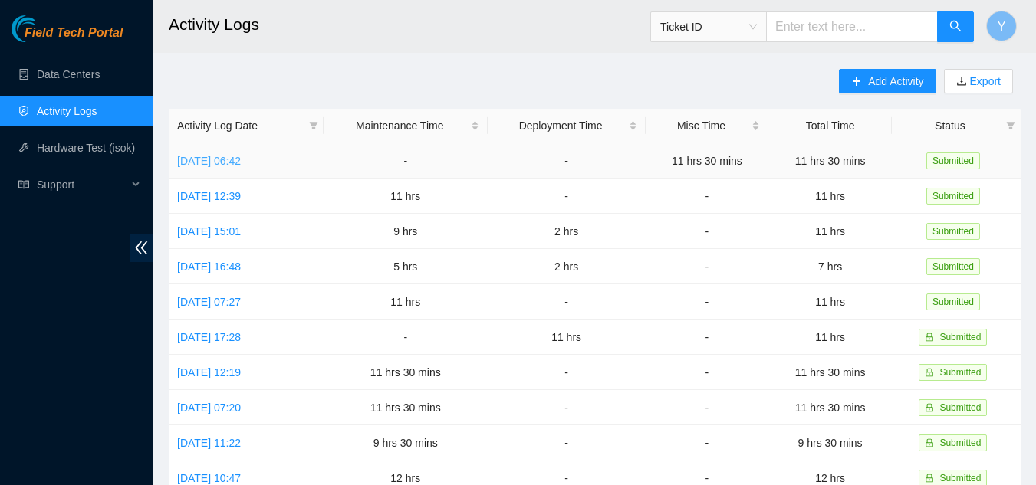
click at [233, 161] on link "[DATE] 06:42" at bounding box center [209, 161] width 64 height 12
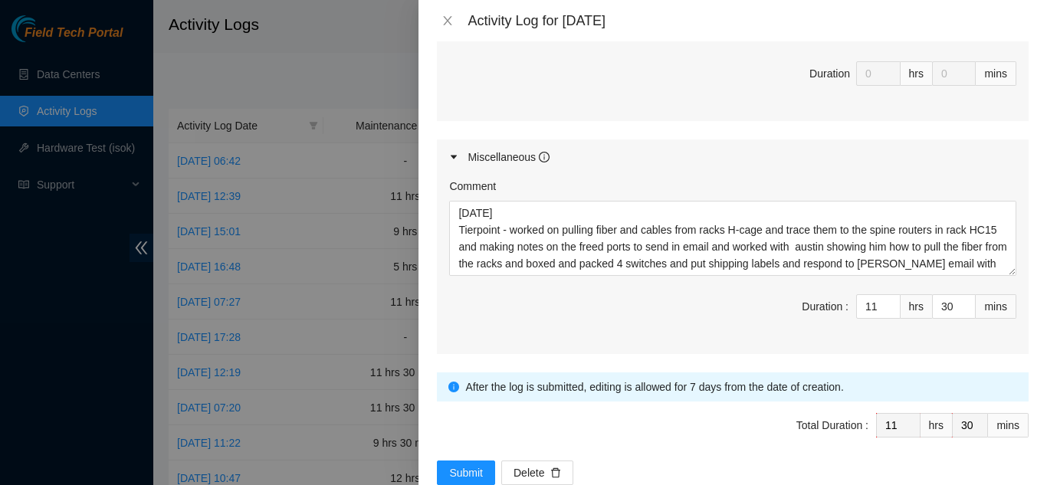
scroll to position [767, 0]
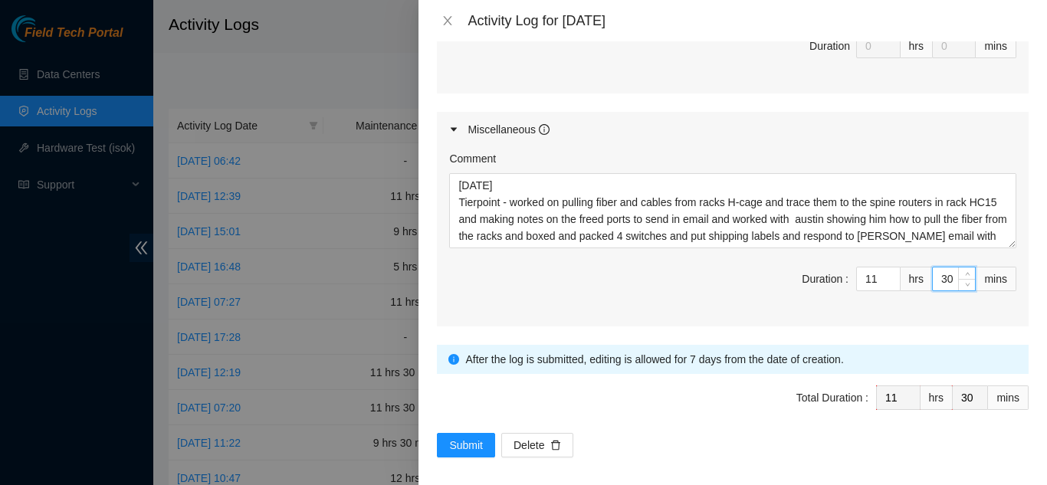
click at [942, 279] on input "30" at bounding box center [954, 279] width 42 height 23
type input "3"
type input "0"
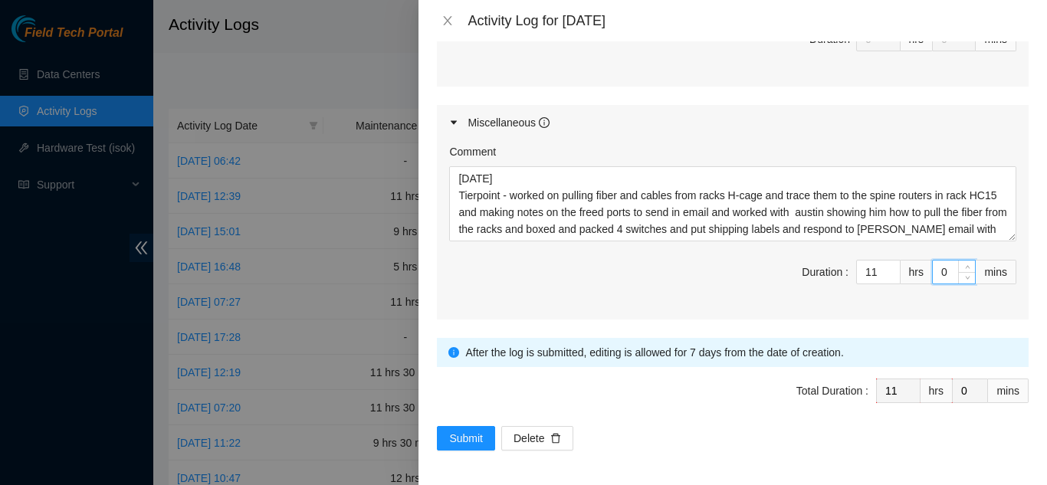
scroll to position [776, 0]
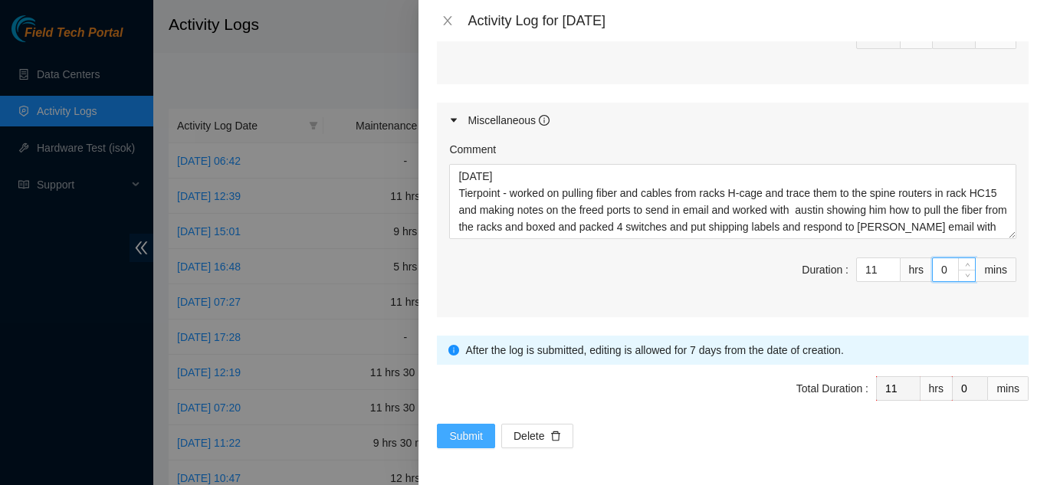
type input "0"
click at [467, 428] on span "Submit" at bounding box center [466, 436] width 34 height 17
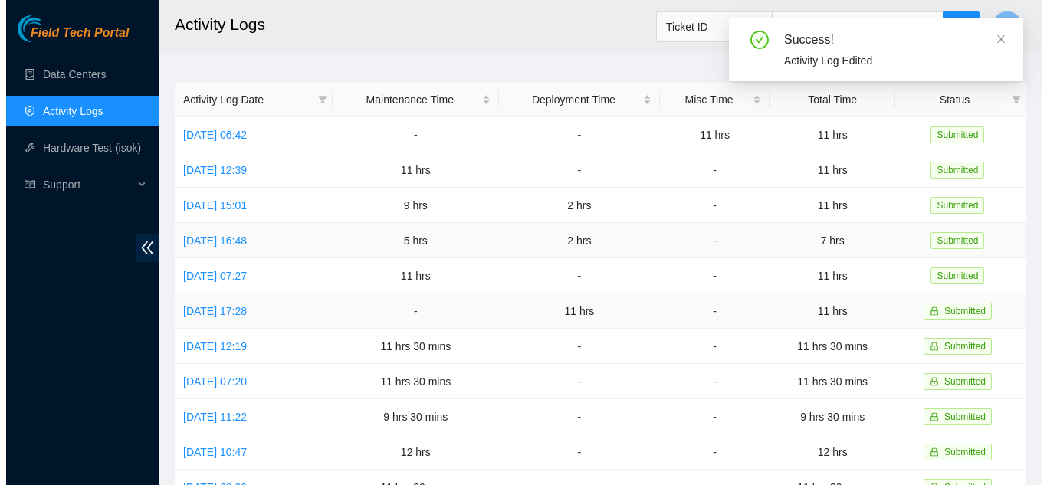
scroll to position [0, 0]
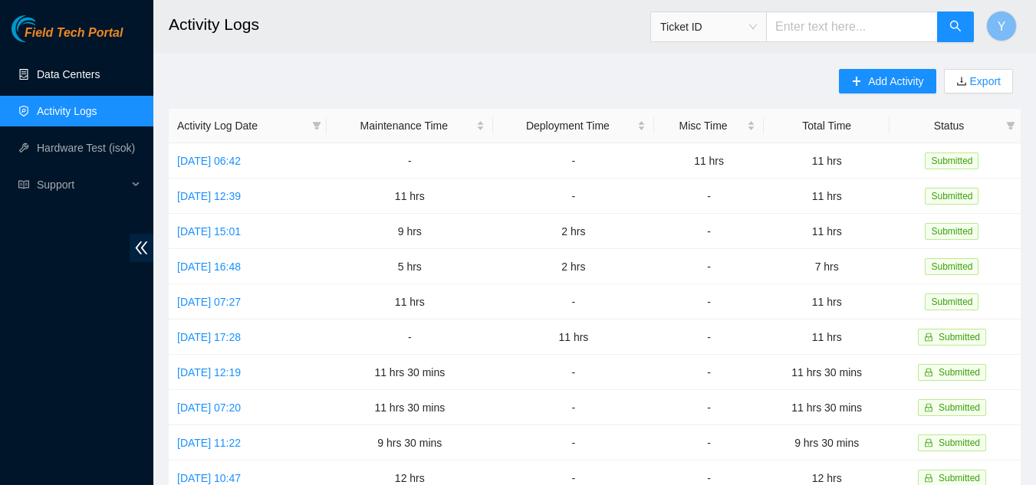
click at [79, 76] on link "Data Centers" at bounding box center [68, 74] width 63 height 12
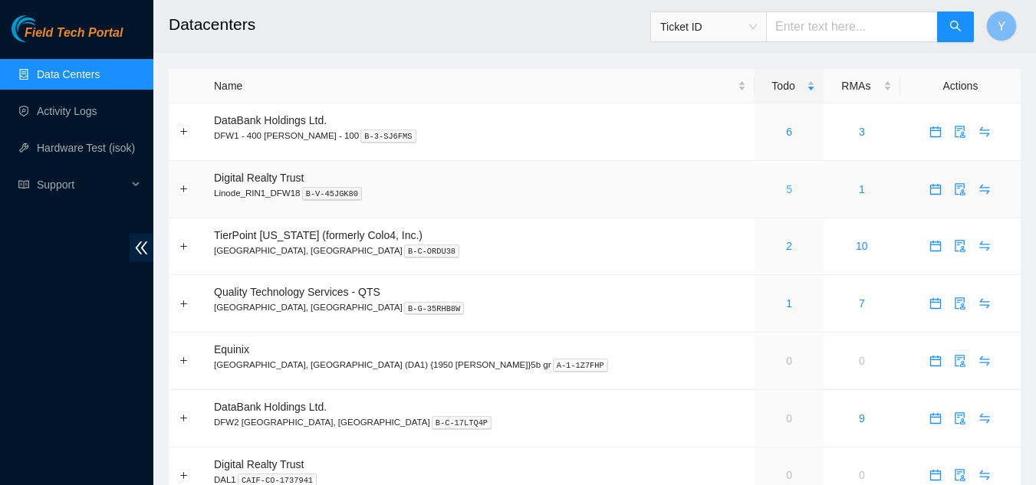
click at [786, 190] on link "5" at bounding box center [789, 189] width 6 height 12
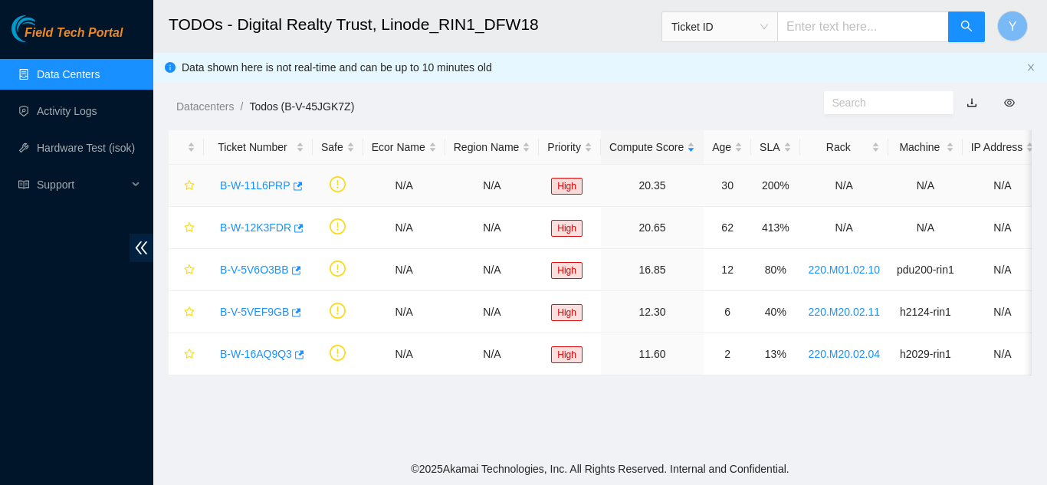
click at [251, 182] on link "B-W-11L6PRP" at bounding box center [255, 185] width 71 height 12
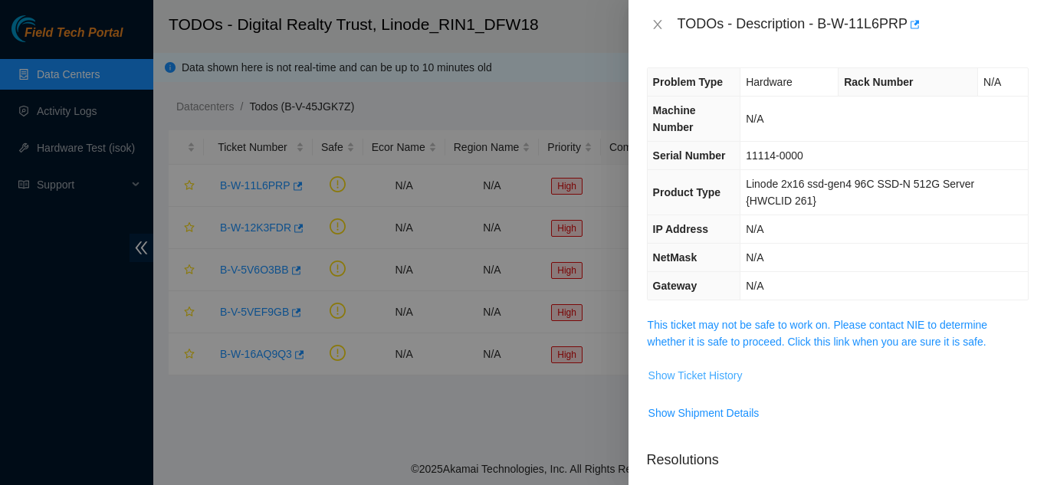
click at [702, 372] on span "Show Ticket History" at bounding box center [696, 375] width 94 height 17
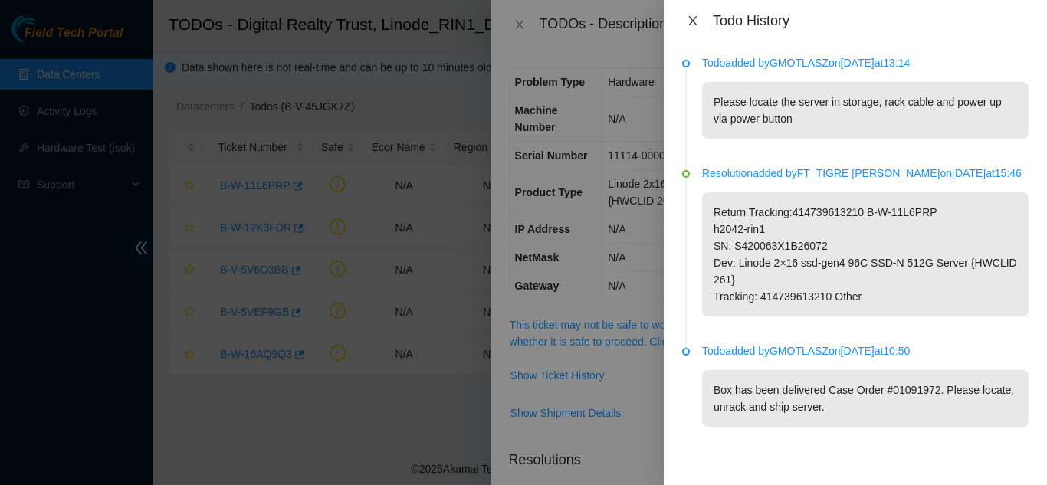
click at [692, 19] on icon "close" at bounding box center [693, 20] width 8 height 9
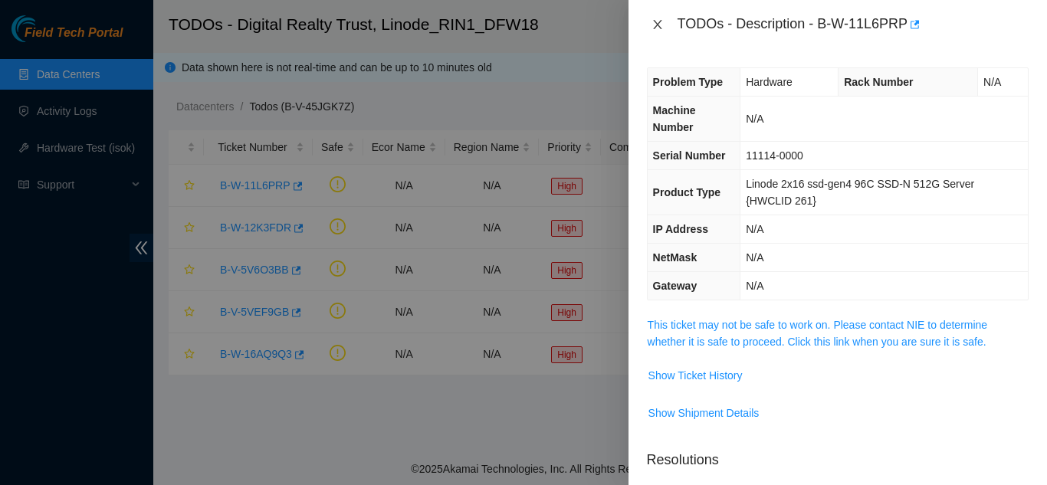
click at [657, 29] on icon "close" at bounding box center [658, 24] width 12 height 12
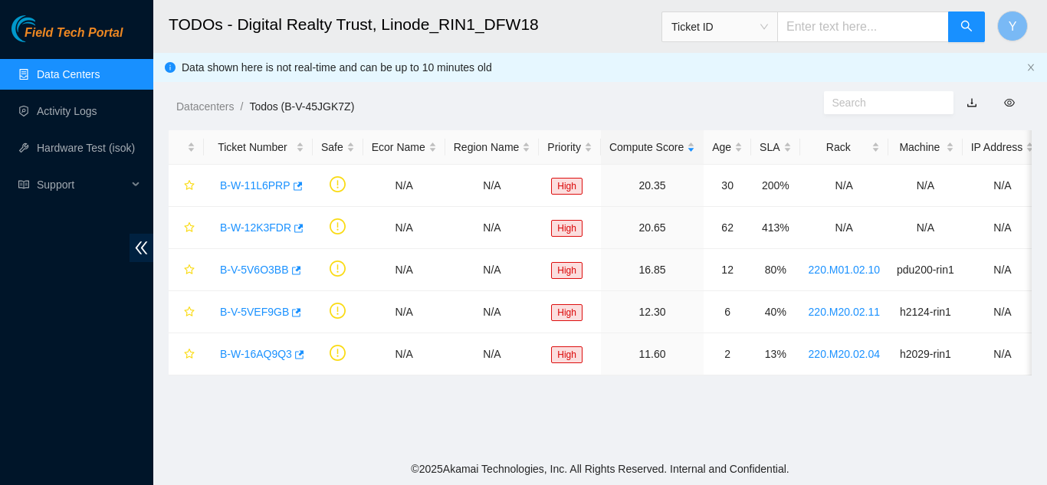
click at [51, 78] on link "Data Centers" at bounding box center [68, 74] width 63 height 12
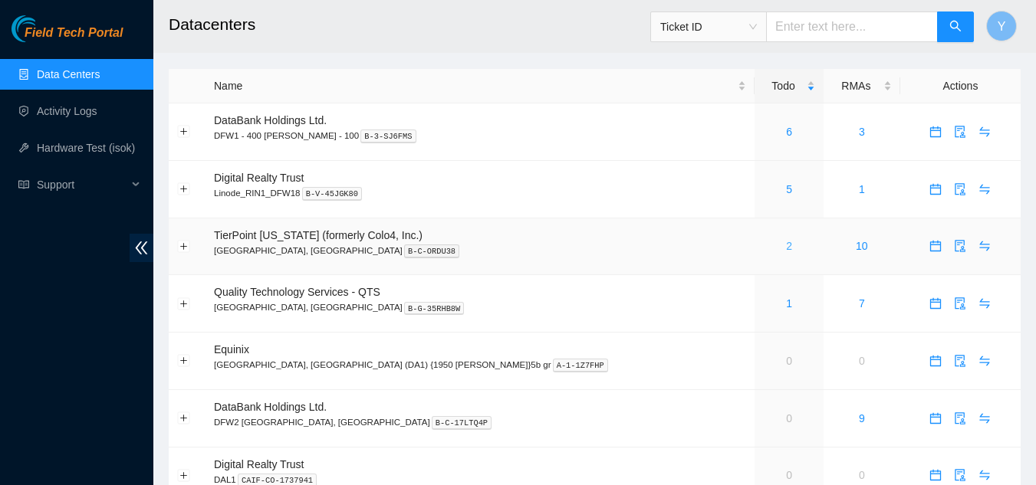
click at [786, 246] on link "2" at bounding box center [789, 246] width 6 height 12
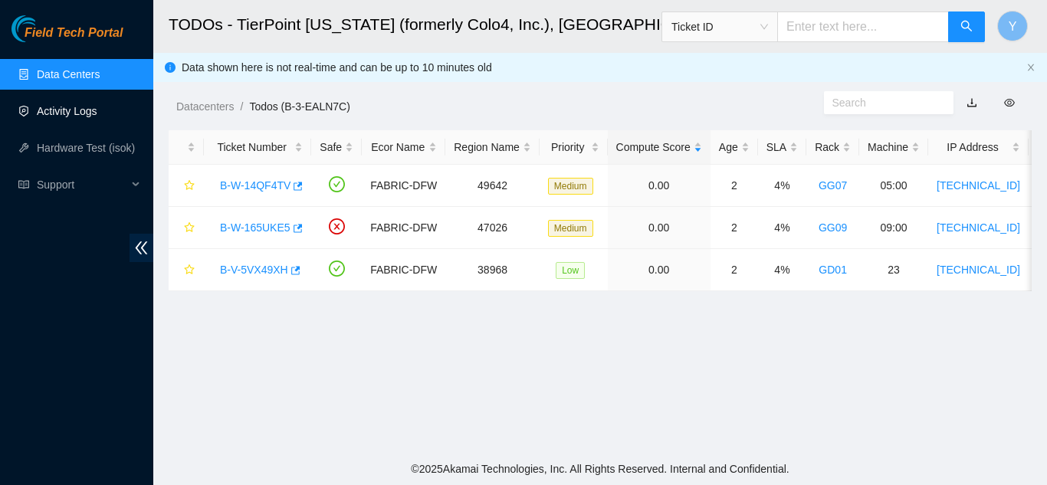
click at [64, 112] on link "Activity Logs" at bounding box center [67, 111] width 61 height 12
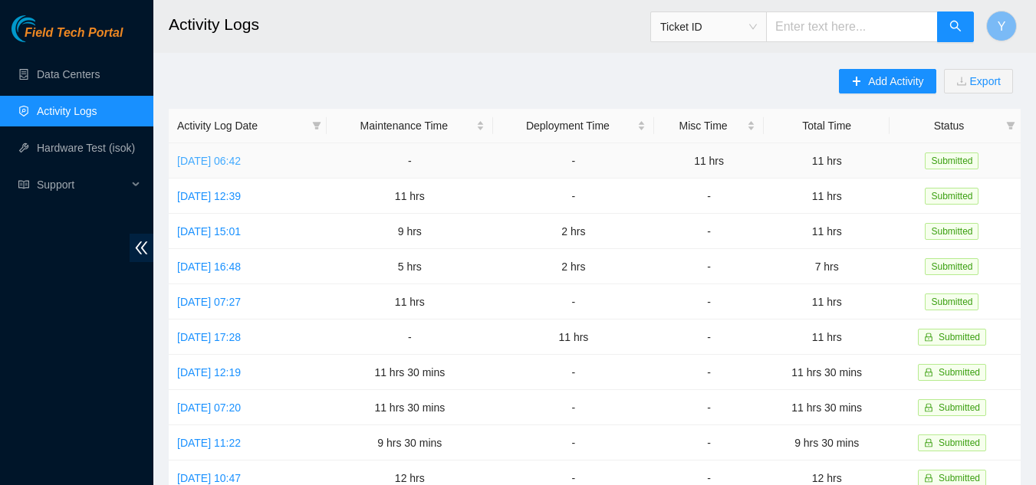
click at [231, 159] on link "[DATE] 06:42" at bounding box center [209, 161] width 64 height 12
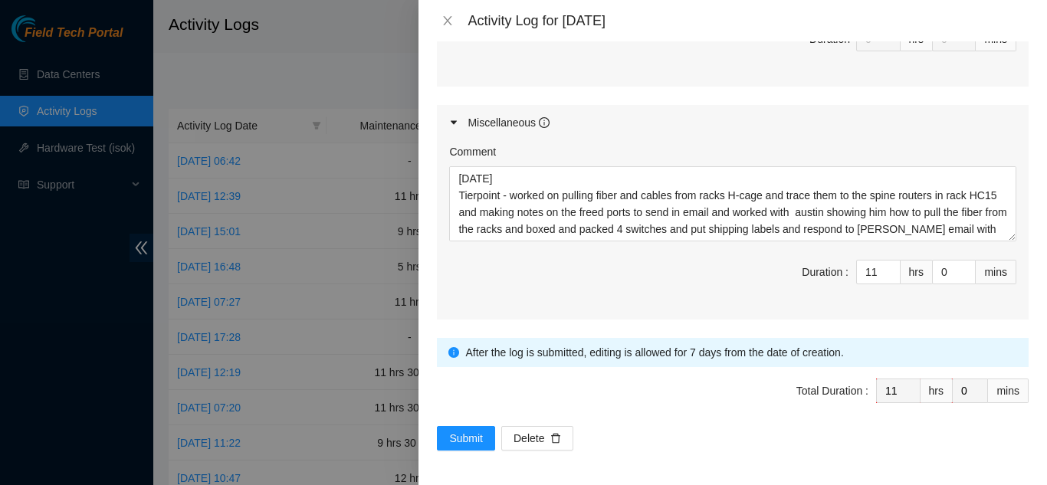
scroll to position [776, 0]
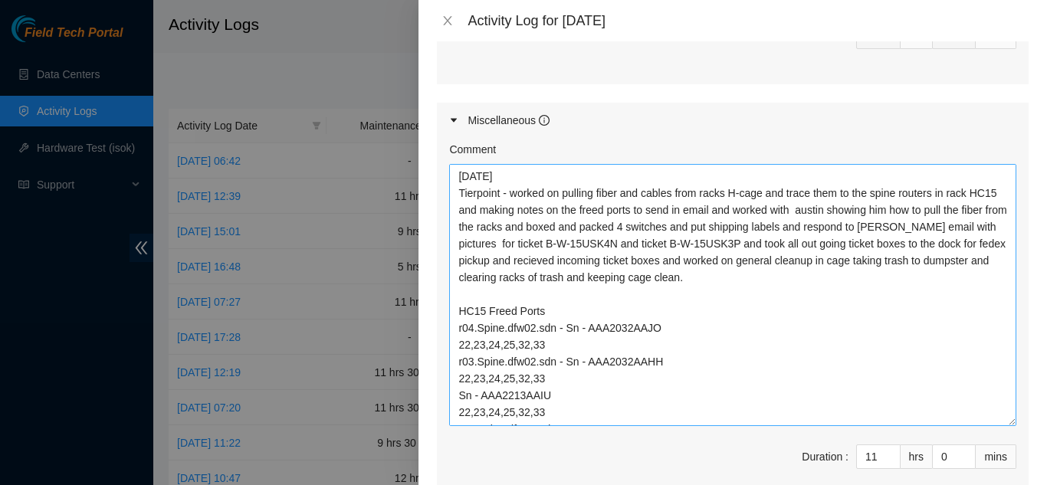
drag, startPoint x: 1003, startPoint y: 234, endPoint x: 994, endPoint y: 427, distance: 193.4
click at [994, 426] on textarea "[DATE] Tierpoint - worked on pulling fiber and cables from racks H-cage and tra…" at bounding box center [732, 295] width 567 height 262
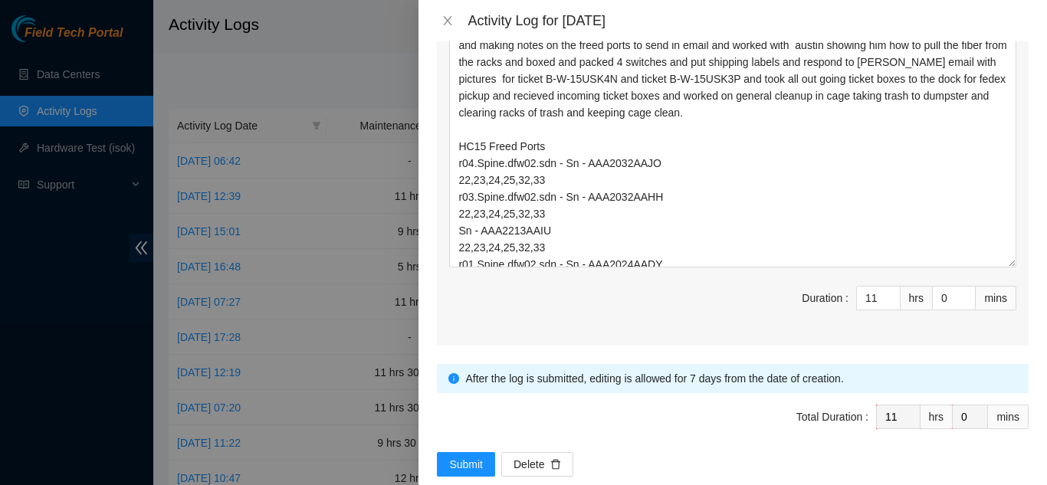
scroll to position [969, 0]
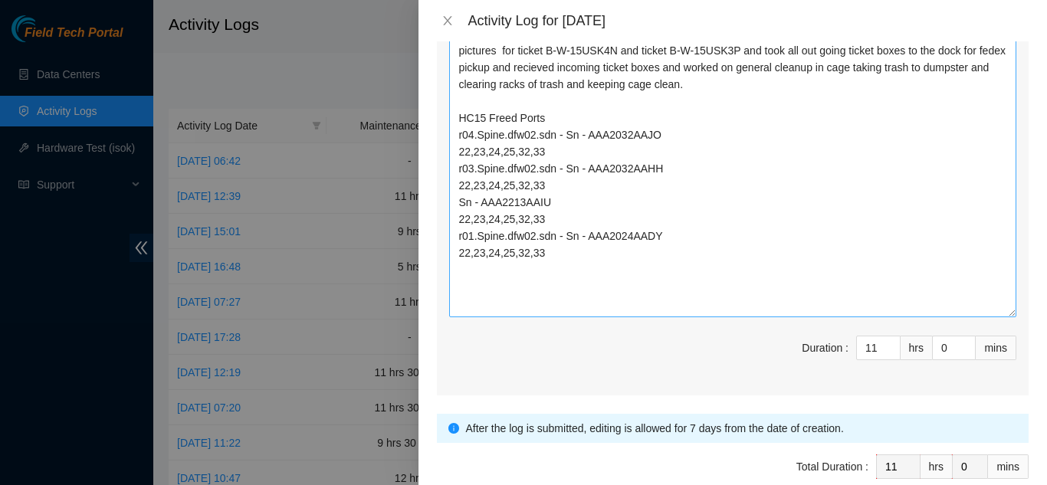
drag, startPoint x: 1003, startPoint y: 234, endPoint x: 896, endPoint y: 291, distance: 120.7
click at [994, 314] on textarea "[DATE] Tierpoint - worked on pulling fiber and cables from racks H-cage and tra…" at bounding box center [732, 144] width 567 height 347
click at [633, 271] on textarea "[DATE] Tierpoint - worked on pulling fiber and cables from racks H-cage and tra…" at bounding box center [732, 145] width 567 height 348
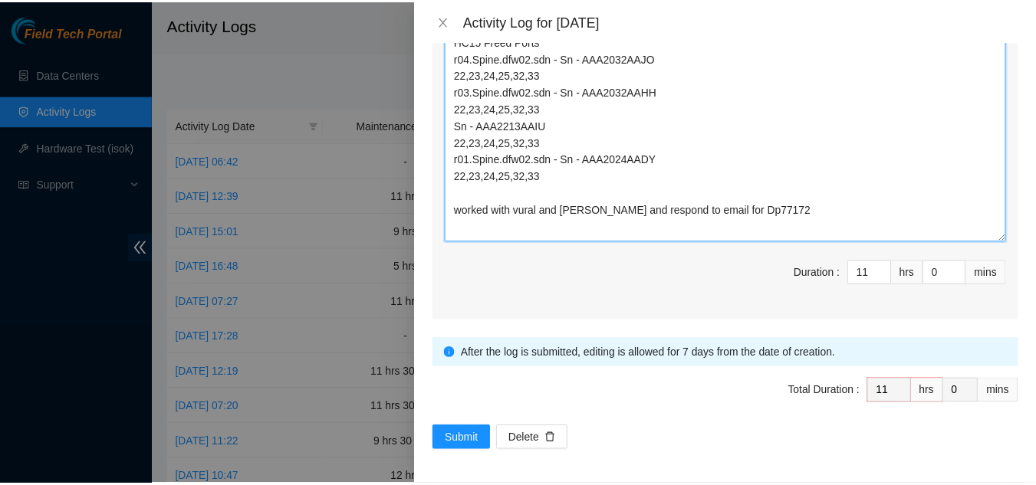
scroll to position [1049, 0]
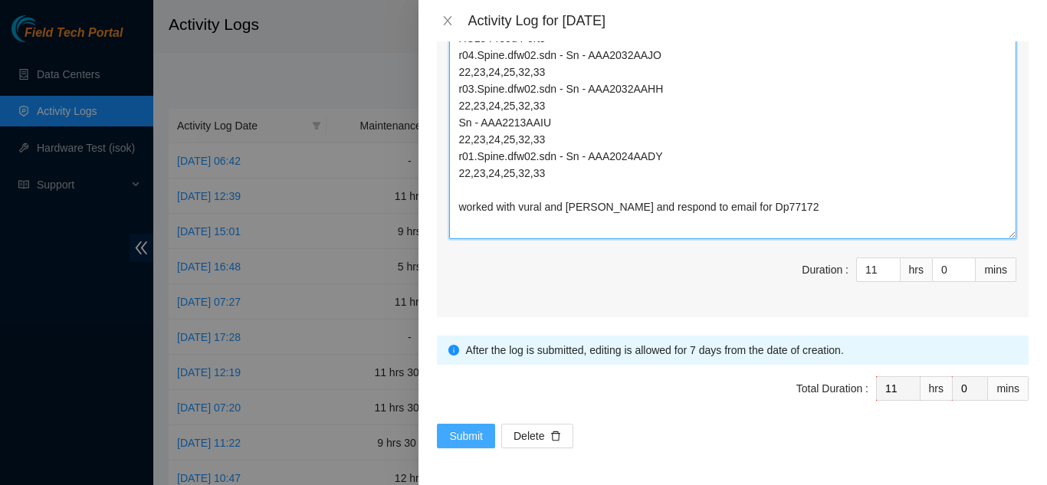
type textarea "[DATE] Tierpoint - worked on pulling fiber and cables from racks H-cage and tra…"
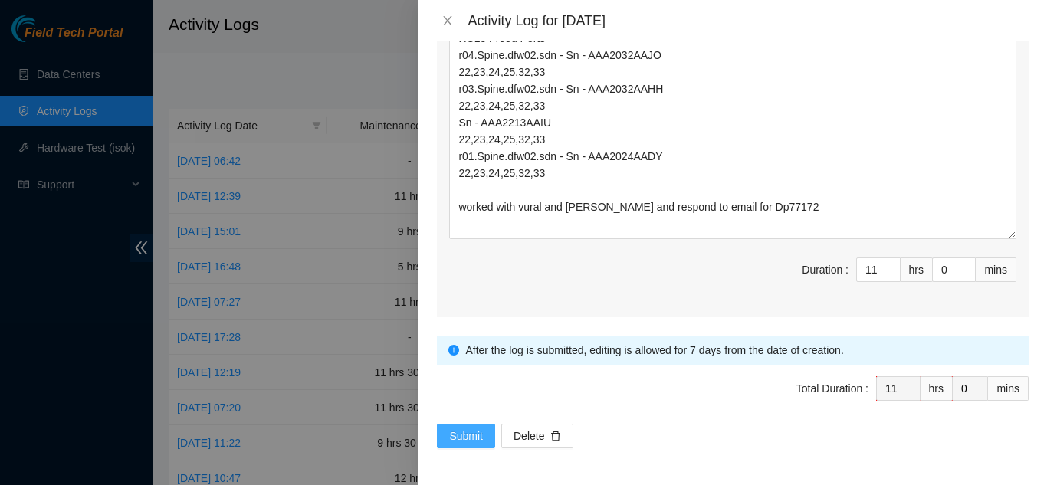
click at [468, 433] on span "Submit" at bounding box center [466, 436] width 34 height 17
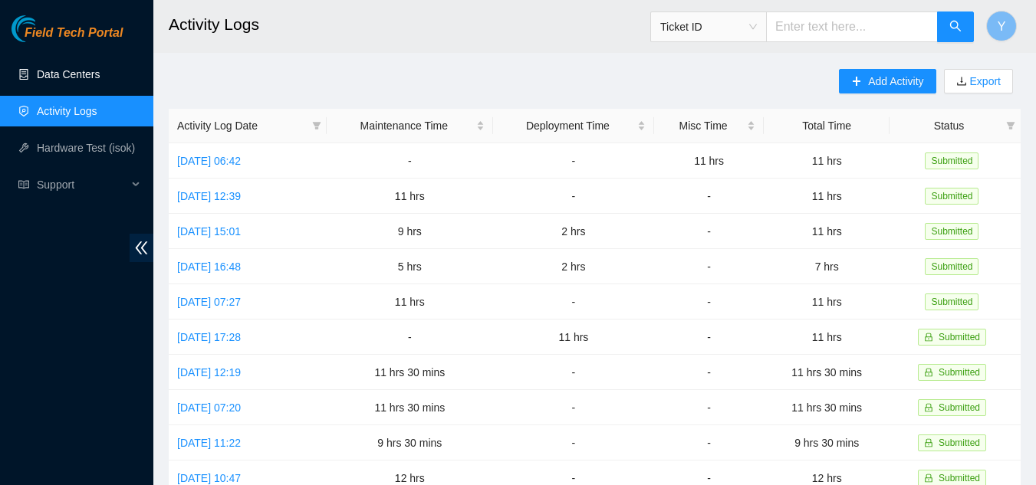
click at [57, 75] on link "Data Centers" at bounding box center [68, 74] width 63 height 12
